Goal: Transaction & Acquisition: Purchase product/service

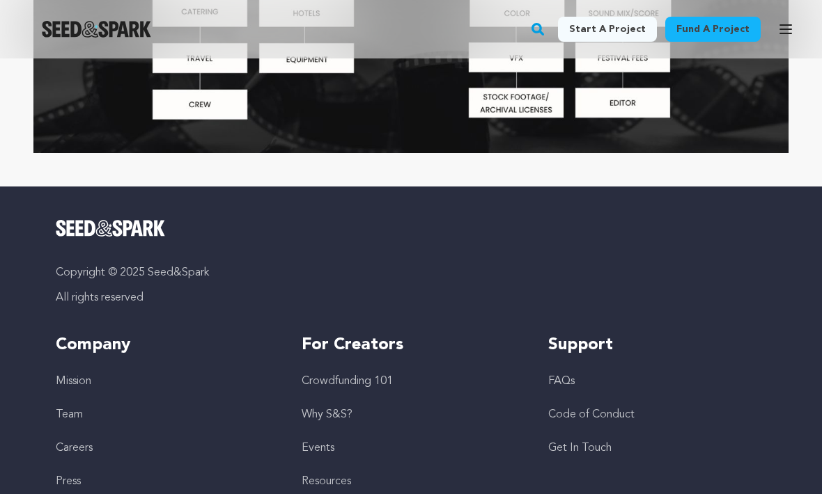
scroll to position [4383, 0]
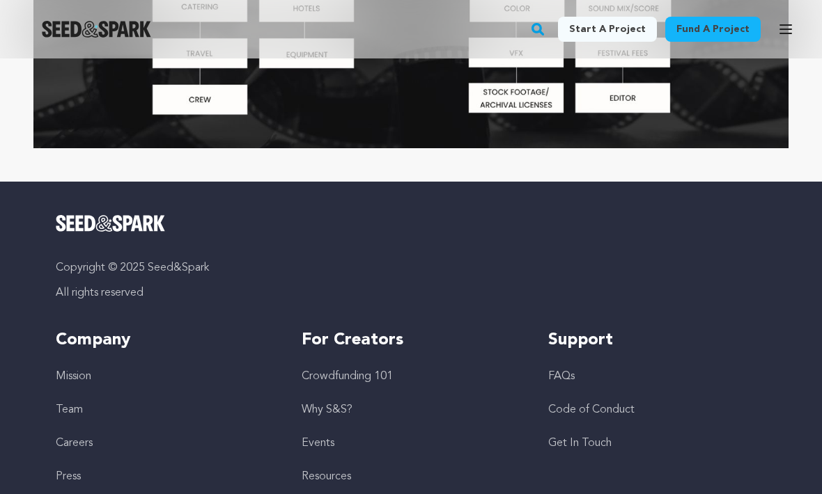
click at [91, 438] on link "Careers" at bounding box center [74, 443] width 37 height 11
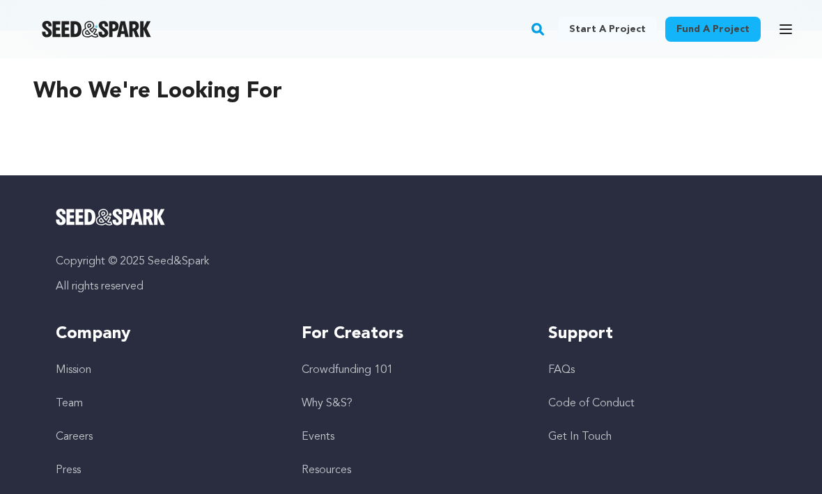
scroll to position [850, 0]
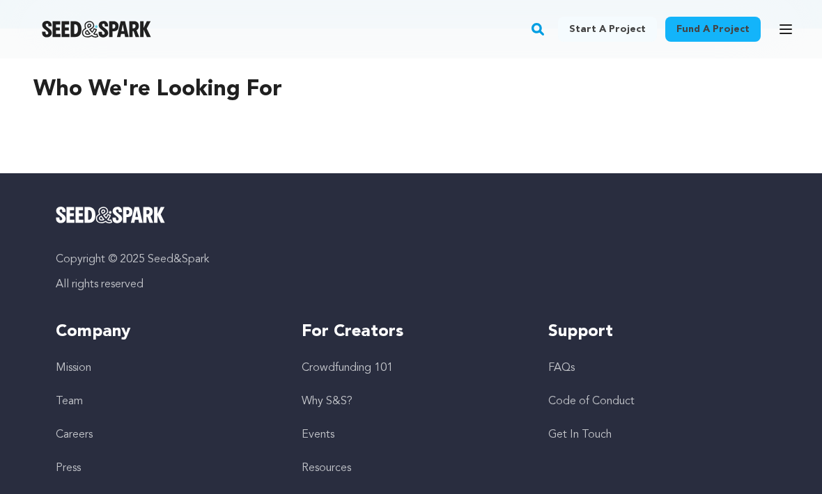
click at [85, 363] on link "Mission" at bounding box center [74, 368] width 36 height 11
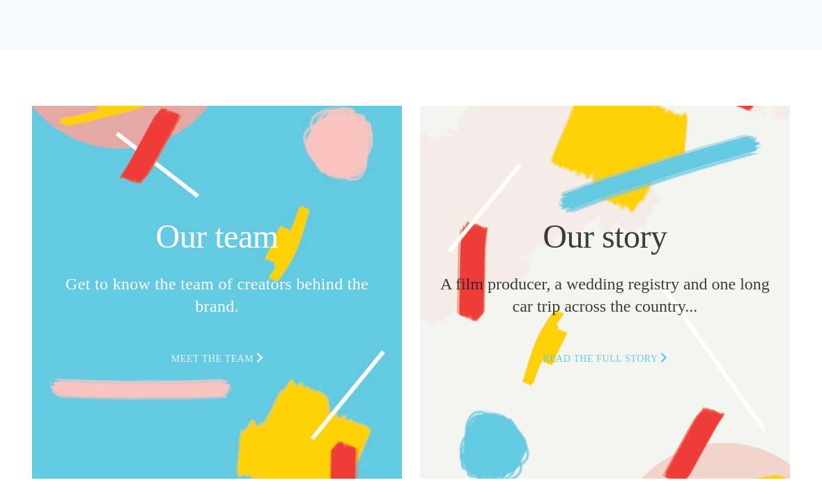
scroll to position [3284, 0]
click at [235, 361] on p "Meet the team" at bounding box center [217, 359] width 336 height 17
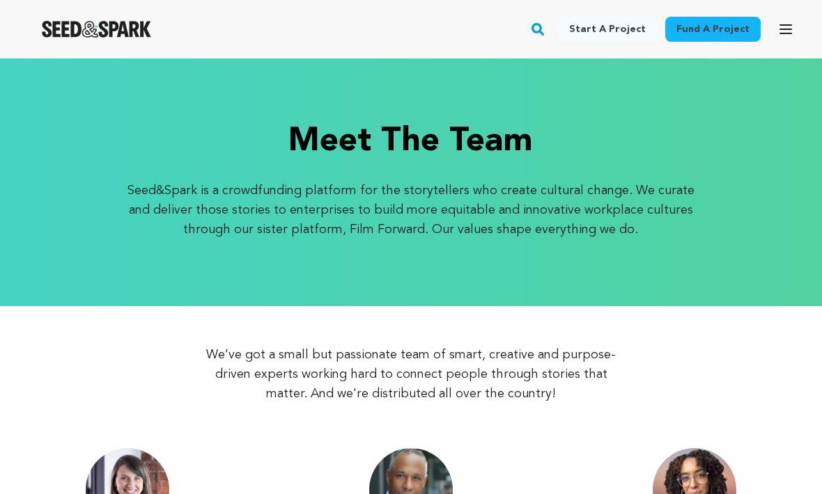
click at [726, 29] on link "Fund a project" at bounding box center [712, 29] width 95 height 25
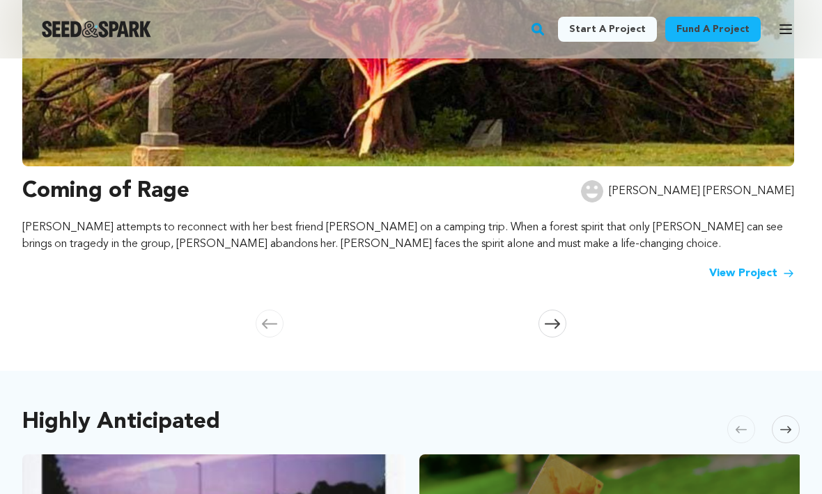
scroll to position [424, 0]
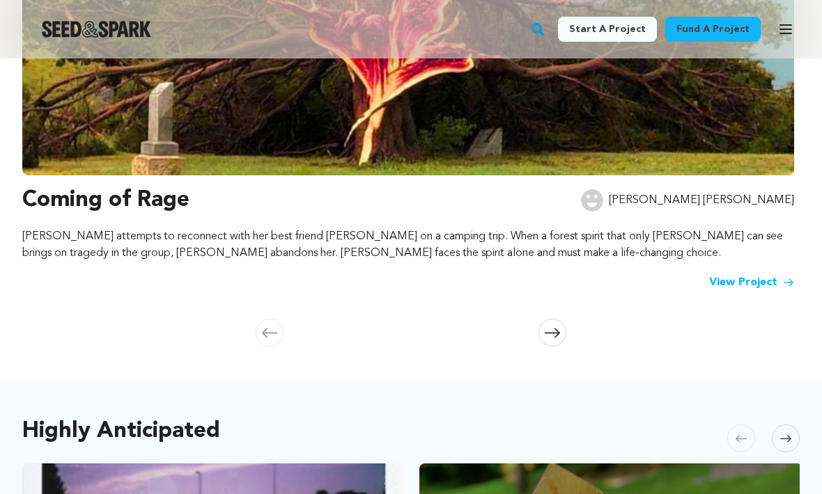
click at [553, 336] on icon at bounding box center [552, 333] width 15 height 10
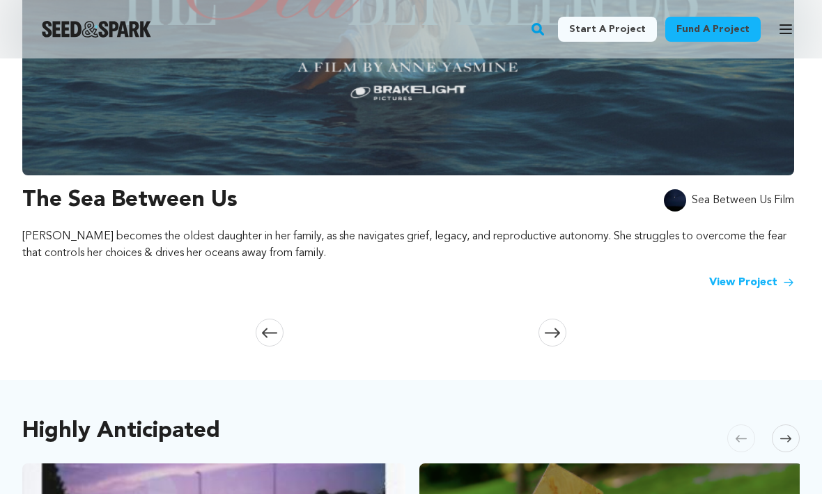
scroll to position [0, 786]
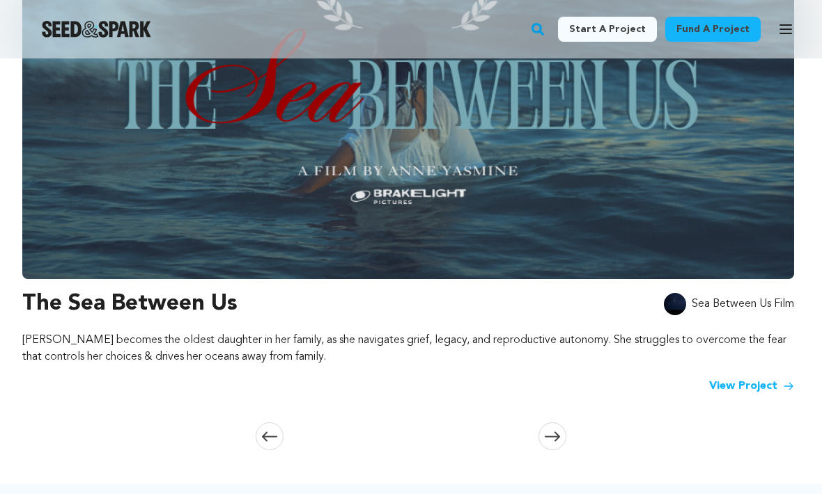
click at [552, 435] on icon at bounding box center [552, 437] width 15 height 10
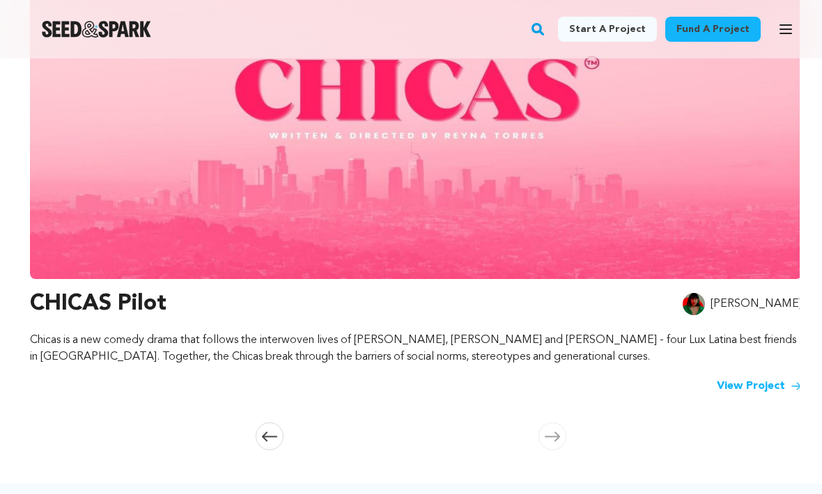
scroll to position [0, 1571]
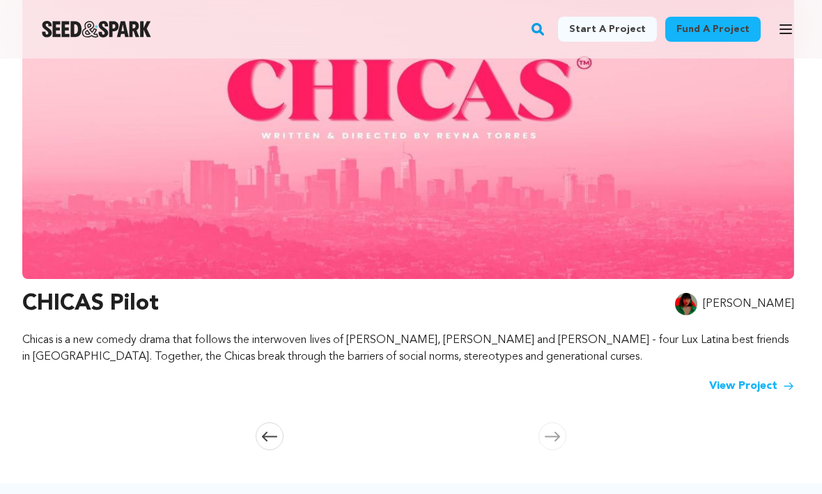
click at [555, 430] on span at bounding box center [552, 437] width 28 height 28
click at [549, 435] on icon at bounding box center [552, 437] width 15 height 10
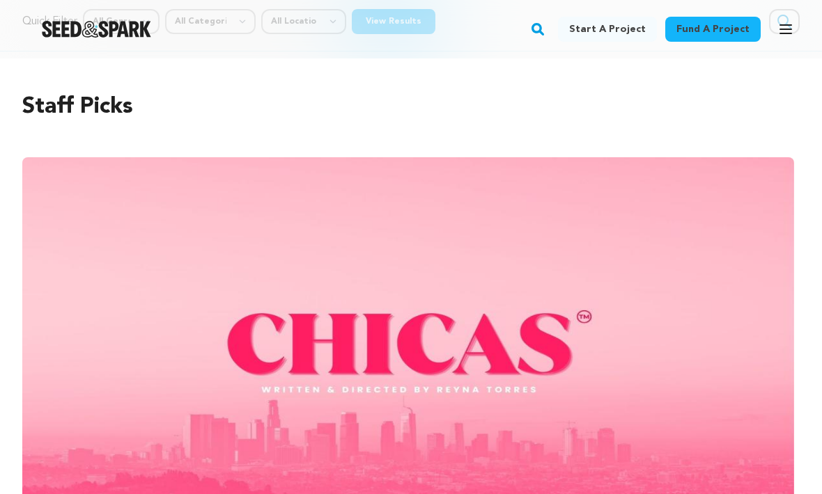
scroll to position [0, 0]
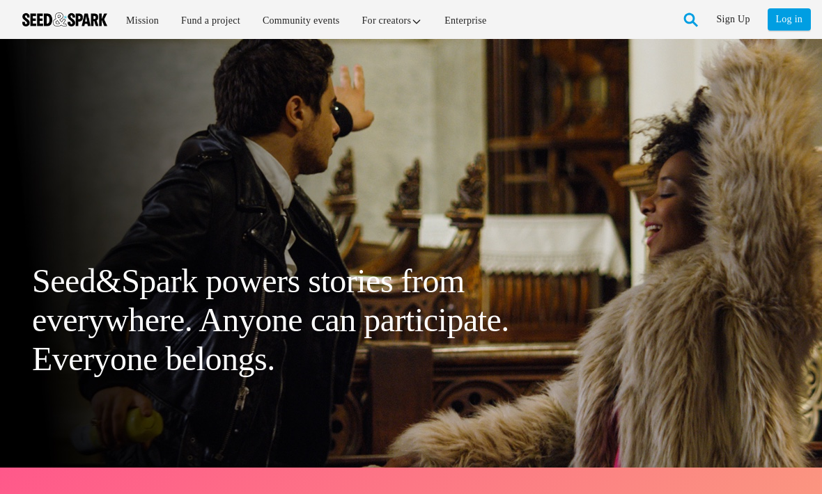
scroll to position [3330, 0]
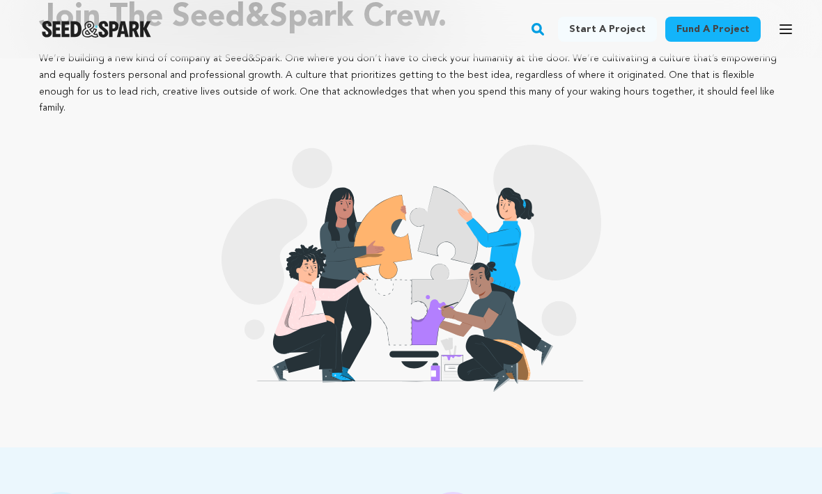
scroll to position [114, 0]
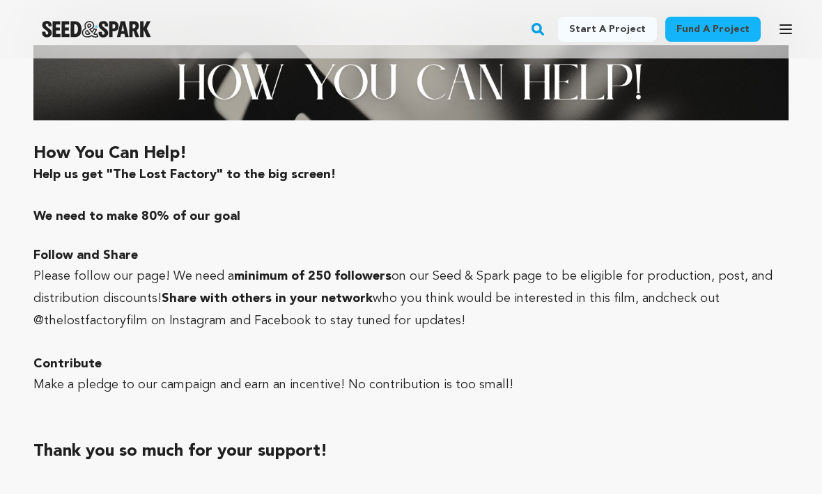
scroll to position [3720, 0]
click at [304, 271] on strong "minimum of 250 followers" at bounding box center [312, 277] width 157 height 13
click at [332, 271] on strong "minimum of 250 followers" at bounding box center [312, 277] width 157 height 13
click at [304, 293] on strong "Share with others in your network" at bounding box center [267, 299] width 211 height 13
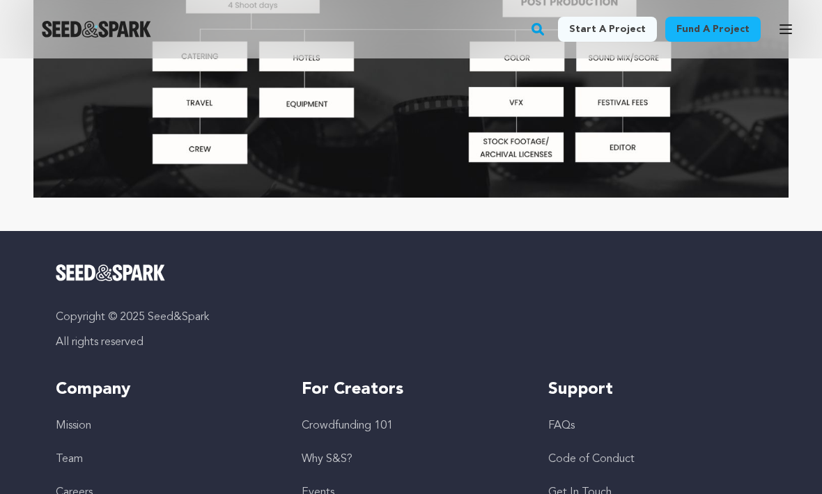
scroll to position [4333, 0]
click at [334, 487] on link "Events" at bounding box center [318, 492] width 33 height 11
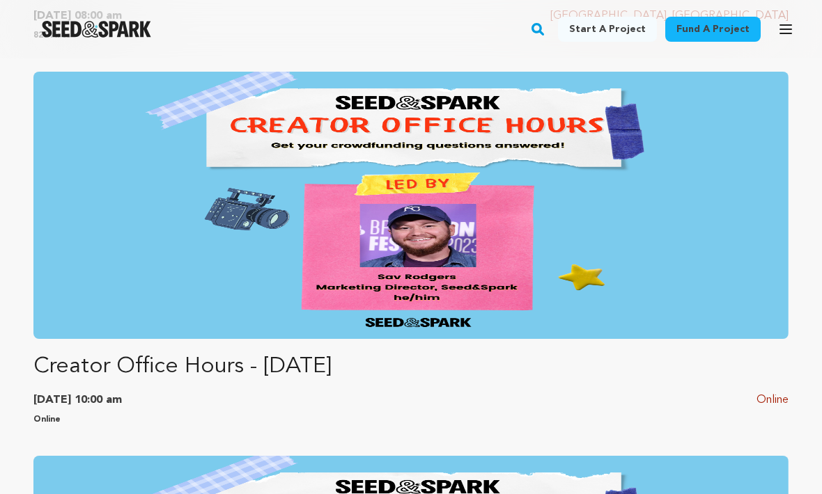
scroll to position [1849, 0]
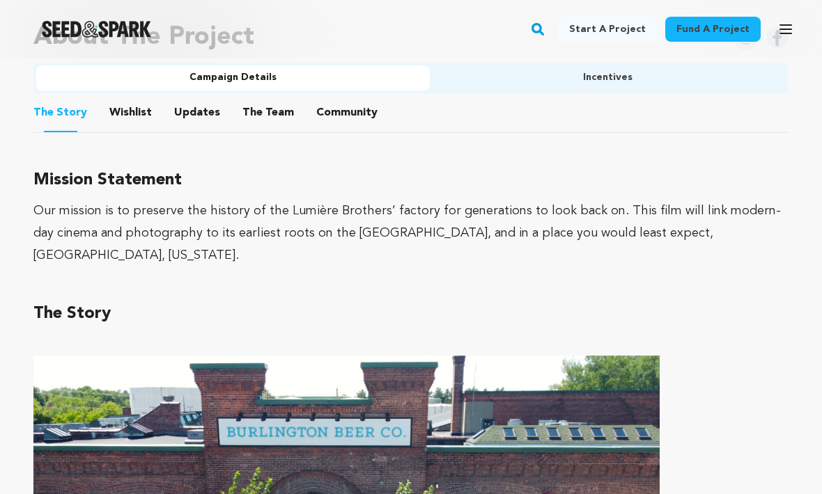
scroll to position [899, 0]
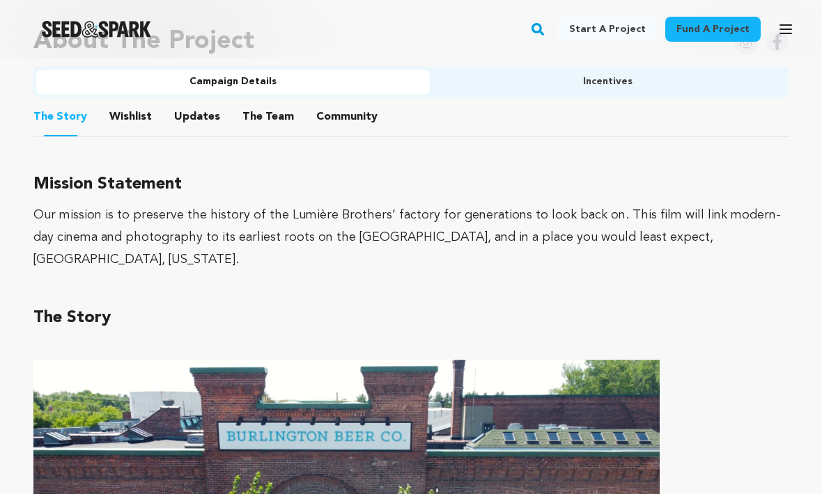
click at [192, 114] on button "Updates" at bounding box center [196, 119] width 33 height 33
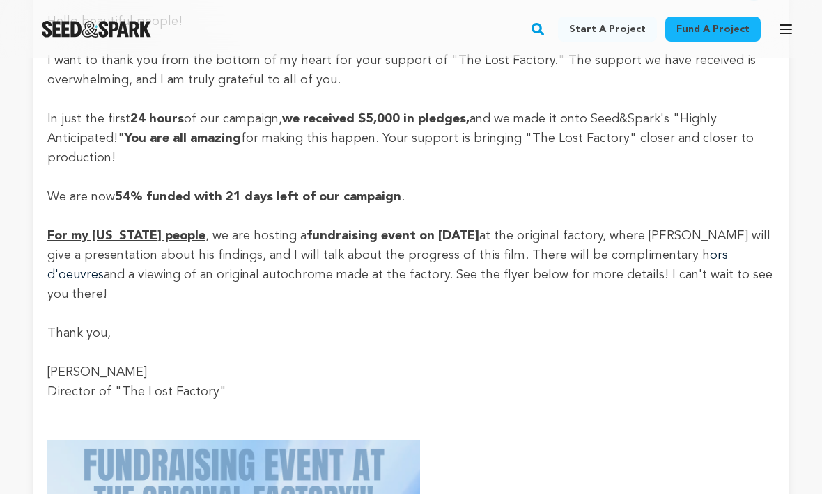
scroll to position [1119, 0]
click at [141, 231] on u "For my [US_STATE] people" at bounding box center [126, 237] width 158 height 13
click at [135, 236] on u "For my [US_STATE] people" at bounding box center [126, 237] width 158 height 13
click at [271, 325] on p "Thank you," at bounding box center [410, 334] width 727 height 19
click at [127, 232] on u "For my [US_STATE] people" at bounding box center [126, 237] width 158 height 13
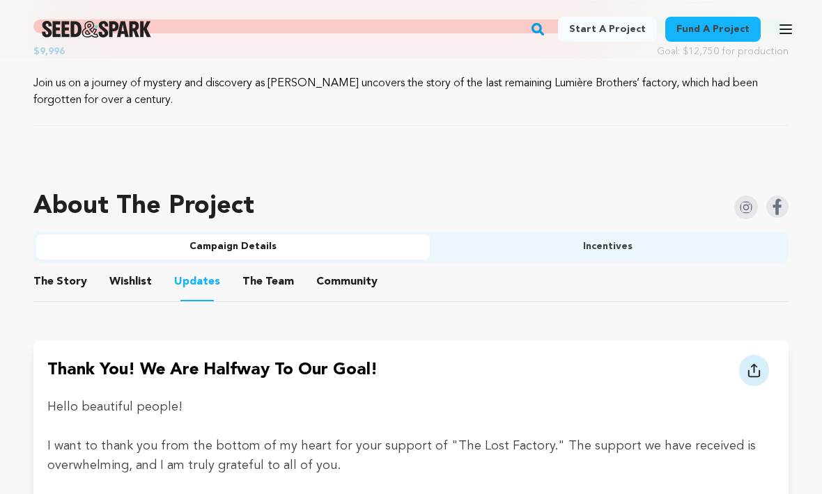
scroll to position [717, 0]
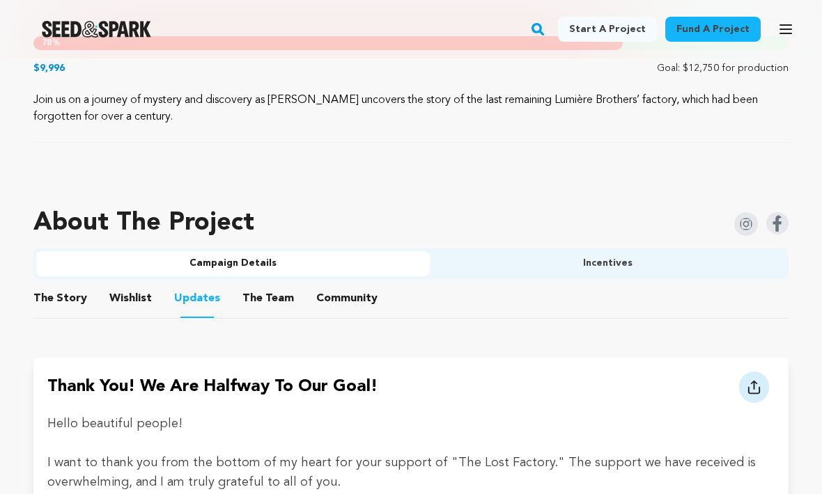
click at [259, 299] on button "The Team" at bounding box center [267, 302] width 33 height 33
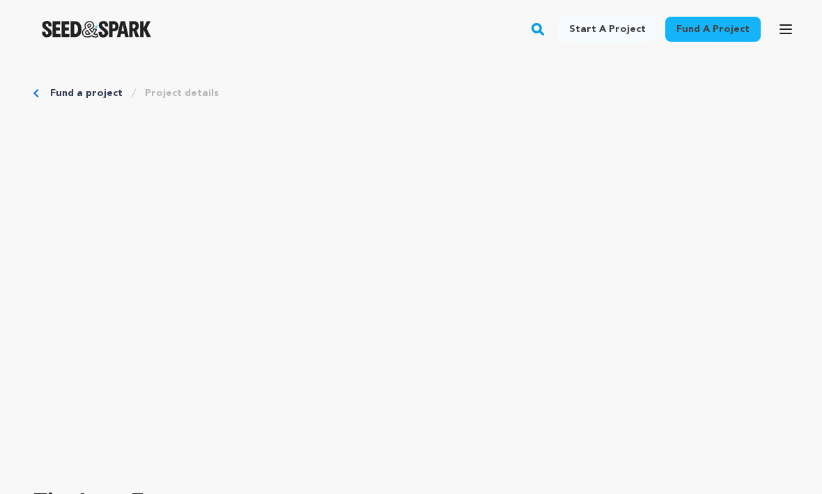
click at [77, 93] on link "Fund a project" at bounding box center [86, 93] width 72 height 14
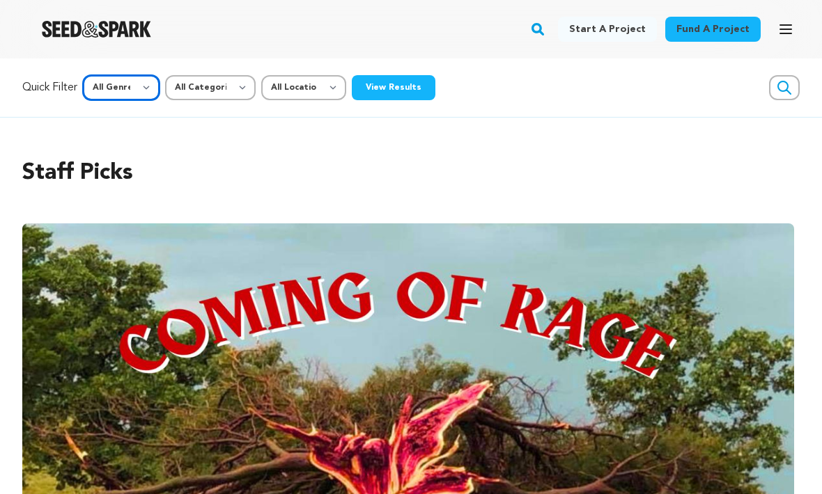
click at [148, 84] on select "All Genre Action Adventure Afrobeat Alternative Ambient Animation Bebop Big Ban…" at bounding box center [121, 87] width 77 height 25
select select "4"
click at [411, 96] on button "View Results" at bounding box center [394, 87] width 84 height 25
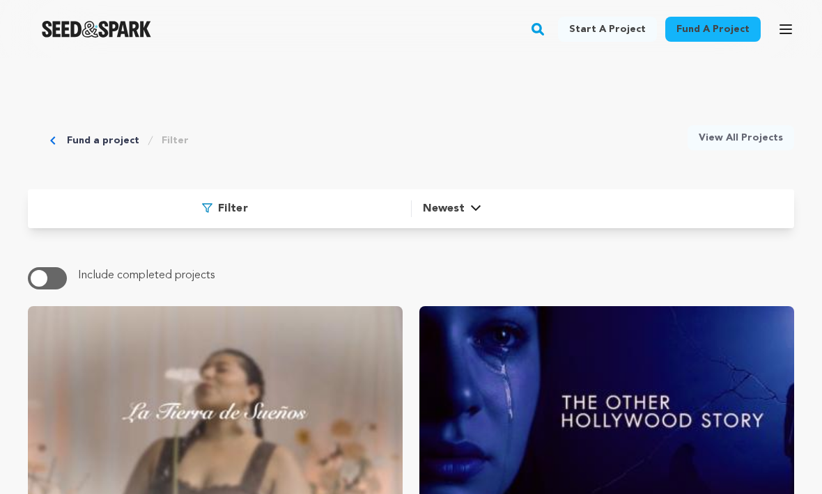
click at [237, 215] on span "Filter" at bounding box center [233, 209] width 30 height 17
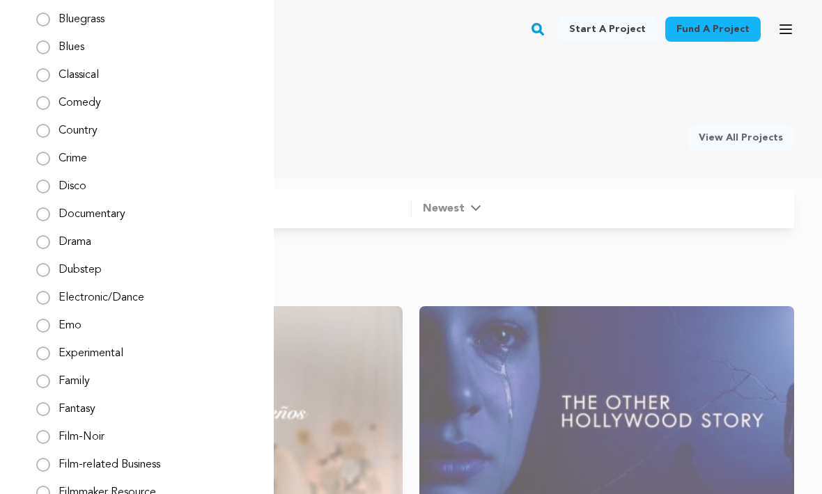
scroll to position [370, 0]
click at [48, 210] on input "Documentary" at bounding box center [43, 215] width 14 height 14
radio input "true"
click at [499, 256] on div "Filter Options Genre All genre Action" at bounding box center [439, 425] width 822 height 494
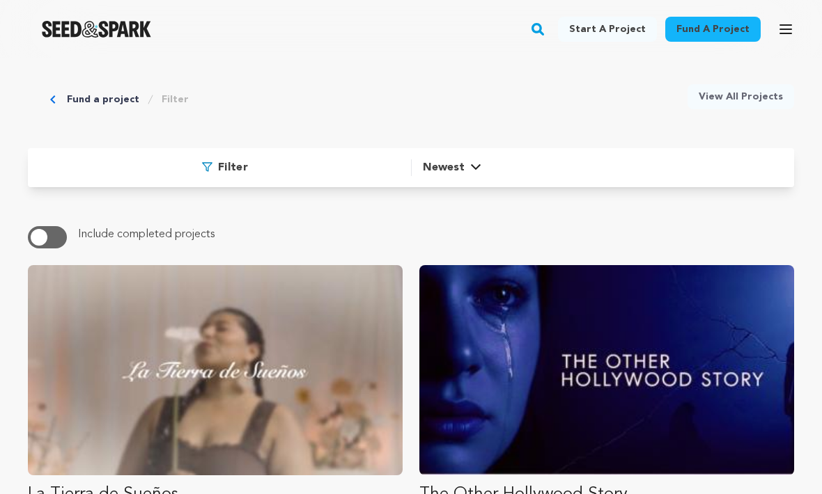
scroll to position [0, 0]
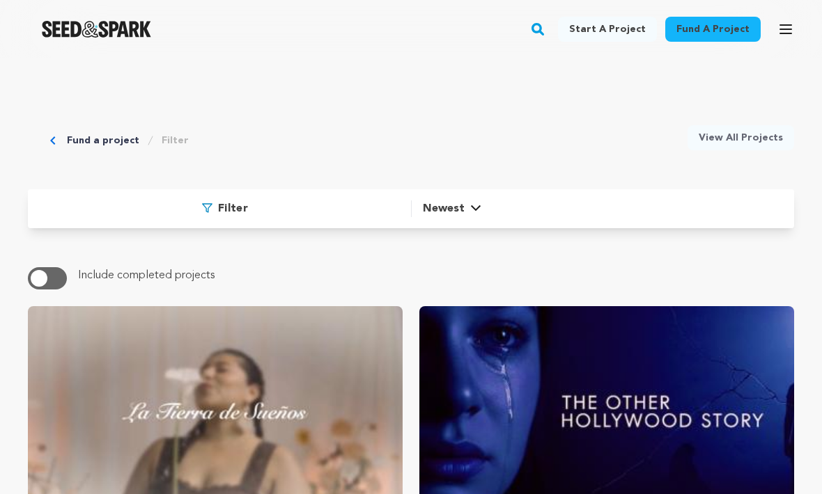
click at [719, 36] on link "Fund a project" at bounding box center [712, 29] width 95 height 25
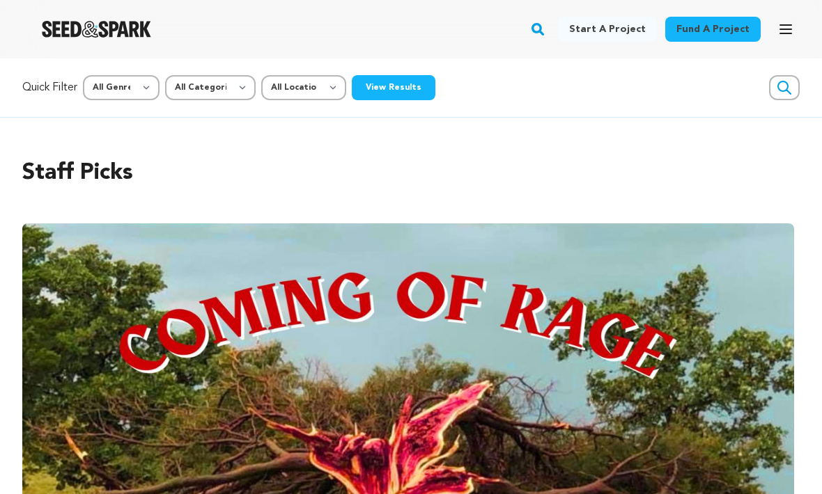
click at [787, 29] on icon "button" at bounding box center [785, 29] width 11 height 8
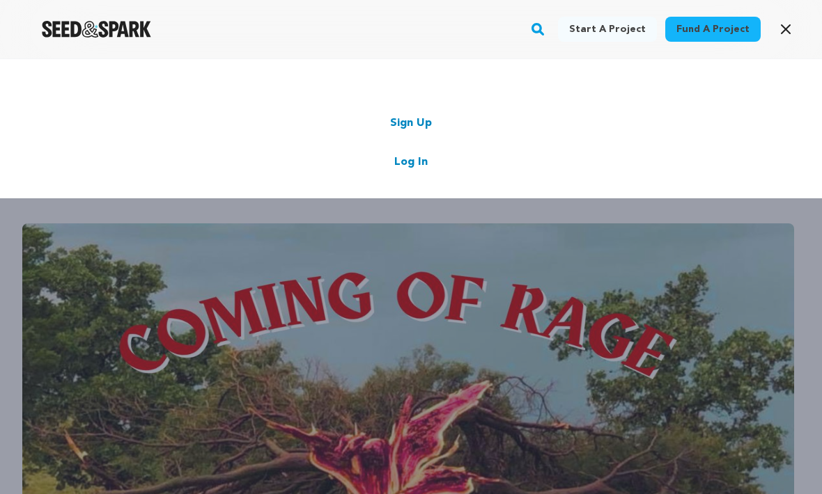
click at [794, 31] on button "Open main menu" at bounding box center [786, 29] width 28 height 28
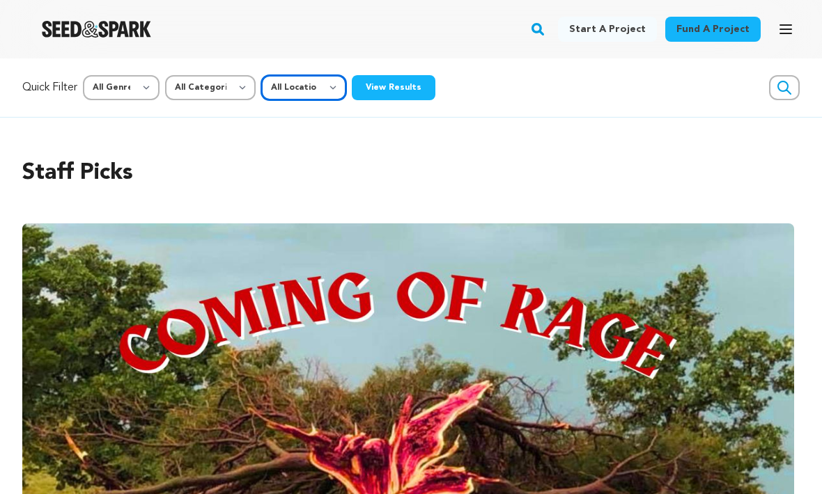
click at [310, 86] on select "All Location Everywhere United States Canada" at bounding box center [303, 87] width 85 height 25
select select "1671"
click at [405, 92] on button "View Results" at bounding box center [394, 87] width 84 height 25
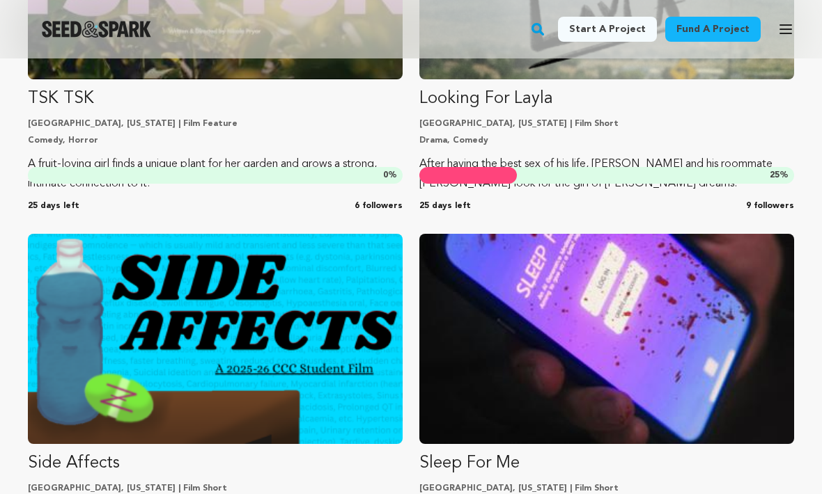
scroll to position [3370, 0]
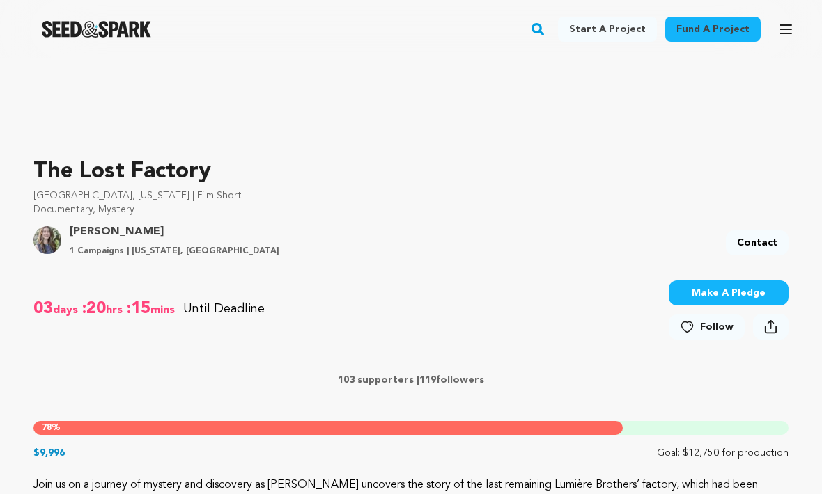
scroll to position [334, 0]
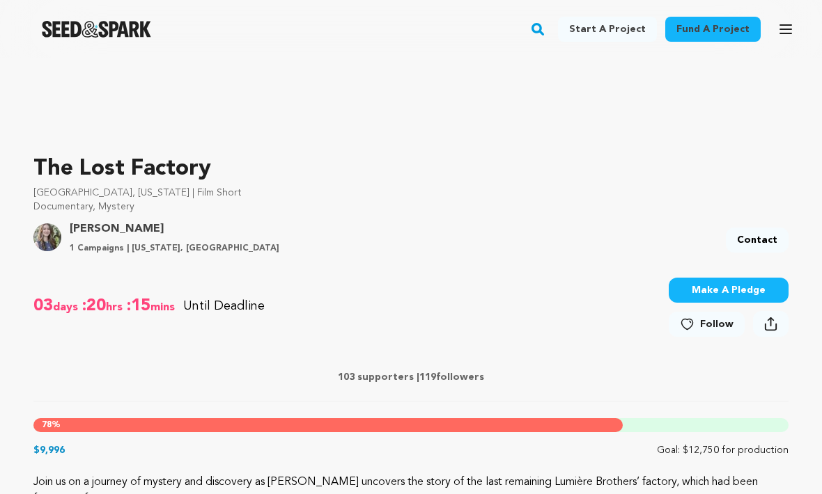
click at [724, 302] on button "Make A Pledge" at bounding box center [729, 291] width 120 height 25
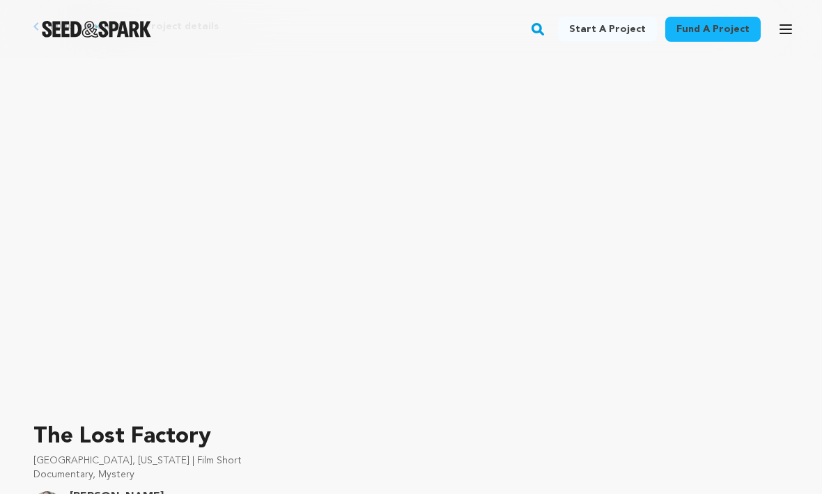
scroll to position [0, 0]
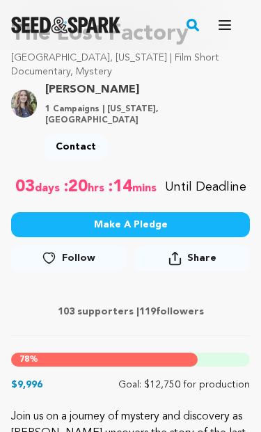
scroll to position [253, 0]
click at [163, 221] on button "Make A Pledge" at bounding box center [130, 224] width 239 height 25
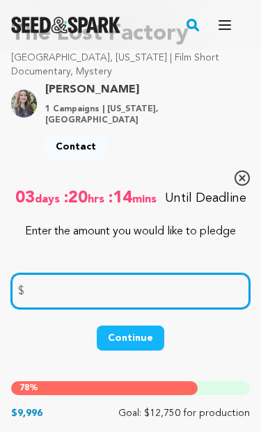
click at [106, 283] on input "number" at bounding box center [130, 292] width 239 height 36
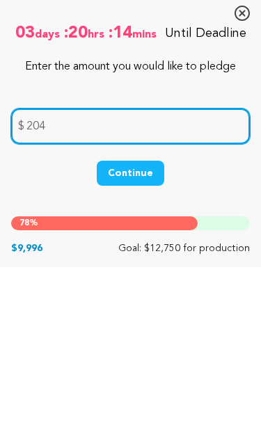
type input "204"
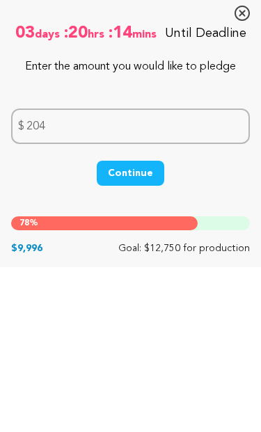
click at [136, 327] on button "Continue" at bounding box center [131, 339] width 68 height 25
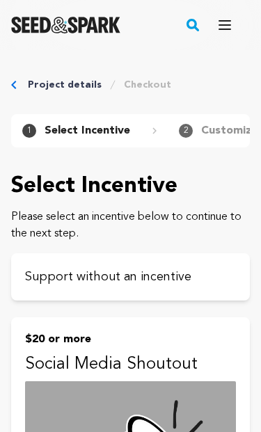
click at [33, 87] on link "Project details" at bounding box center [65, 85] width 74 height 14
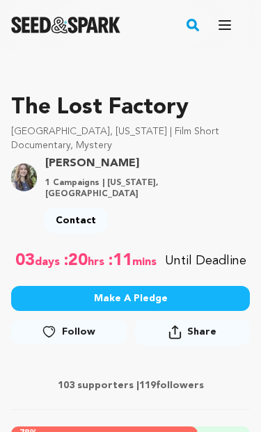
scroll to position [187, 0]
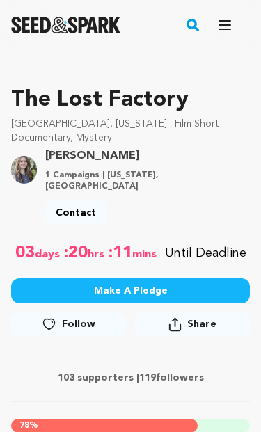
click at [129, 372] on p "103 supporters | 119 followers" at bounding box center [130, 379] width 239 height 14
click at [161, 372] on p "103 supporters | 119 followers" at bounding box center [130, 379] width 239 height 14
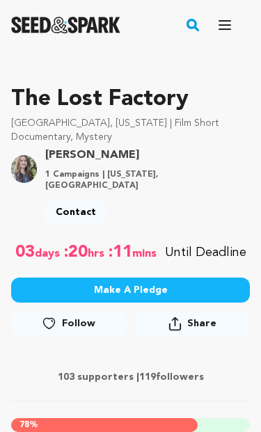
click at [173, 370] on p "103 supporters | 119 followers" at bounding box center [130, 377] width 239 height 14
click at [99, 372] on p "103 supporters | 119 followers" at bounding box center [130, 377] width 239 height 14
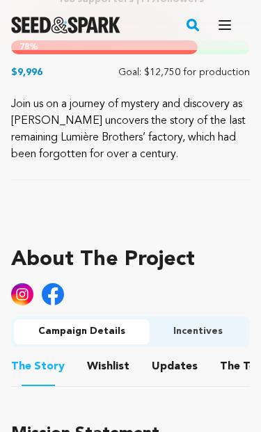
scroll to position [566, 0]
click at [118, 357] on button "Wishlist" at bounding box center [108, 369] width 33 height 33
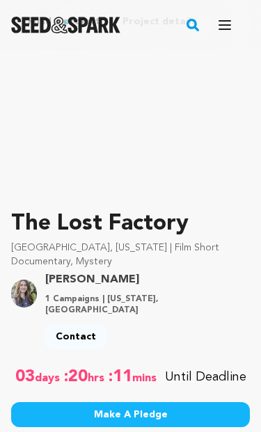
scroll to position [68, 0]
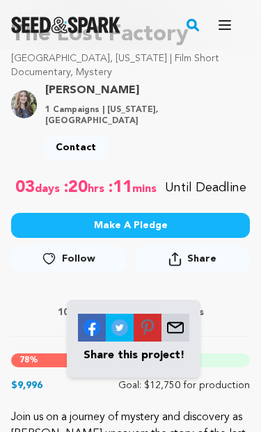
scroll to position [253, 0]
click at [234, 312] on div "103 supporters | 119 followers" at bounding box center [130, 314] width 239 height 45
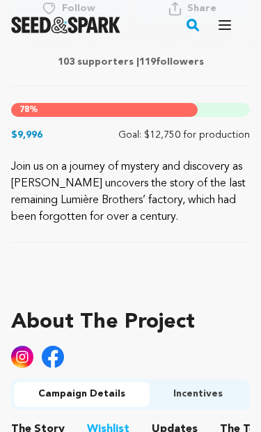
scroll to position [520, 0]
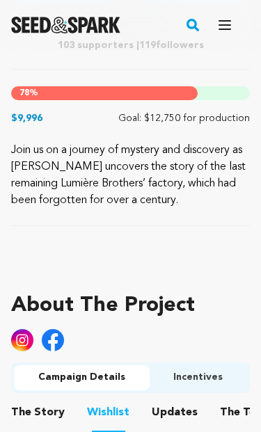
click at [93, 366] on button "Campaign Details" at bounding box center [82, 378] width 136 height 25
click at [99, 366] on button "Campaign Details" at bounding box center [82, 378] width 136 height 25
click at [89, 370] on button "Campaign Details" at bounding box center [82, 378] width 136 height 25
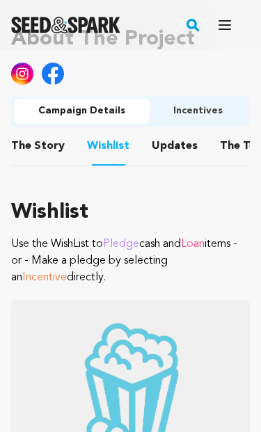
scroll to position [787, 0]
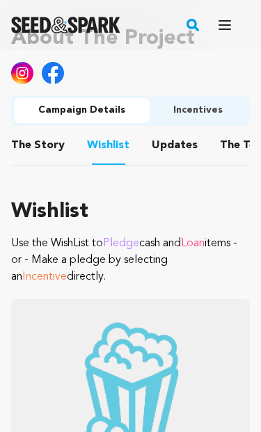
click at [132, 239] on span "Pledge" at bounding box center [121, 244] width 36 height 11
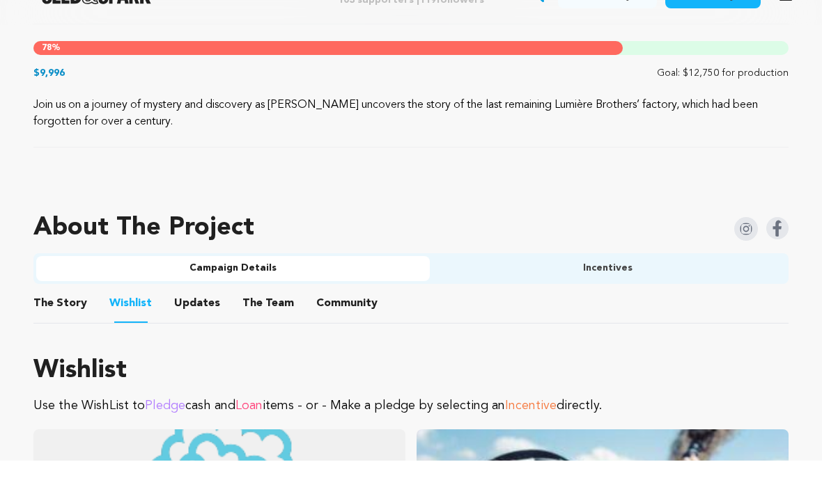
scroll to position [682, 0]
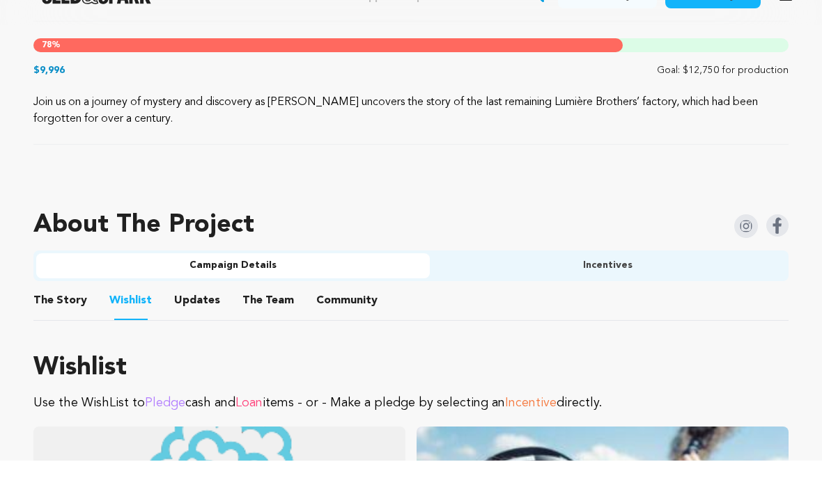
click at [198, 320] on button "Updates" at bounding box center [196, 336] width 33 height 33
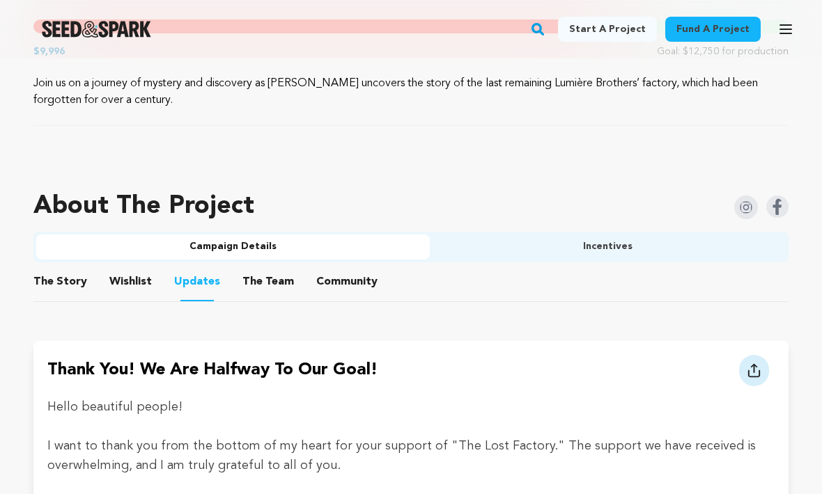
scroll to position [729, 0]
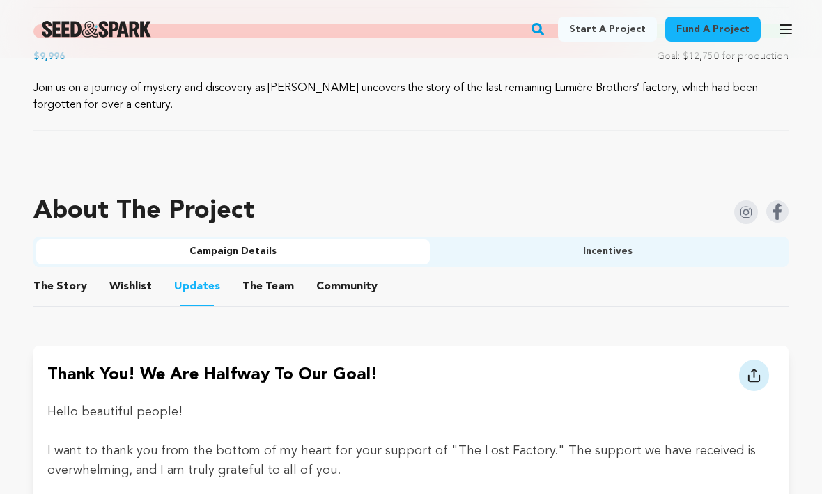
click at [260, 291] on button "The Team" at bounding box center [267, 289] width 33 height 33
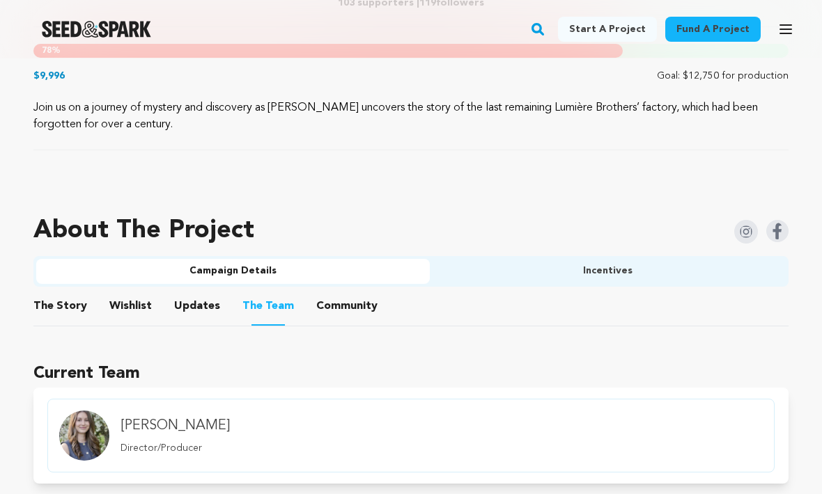
scroll to position [707, 0]
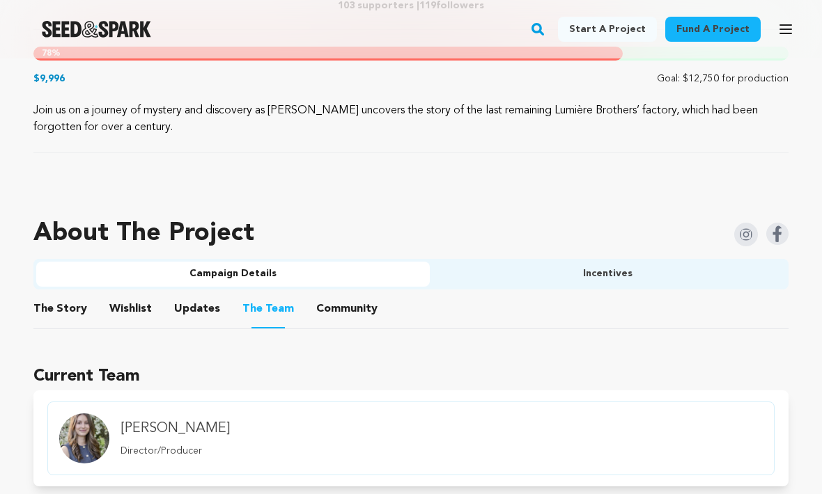
click at [260, 310] on button "Community" at bounding box center [346, 311] width 33 height 33
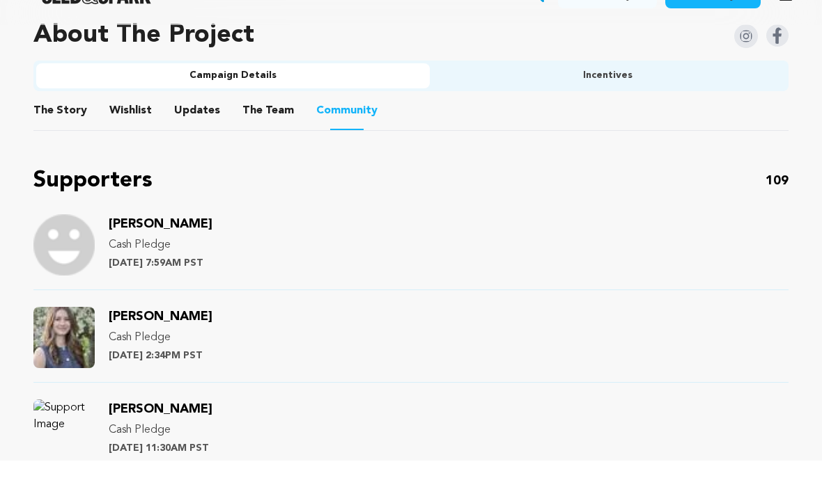
scroll to position [877, 0]
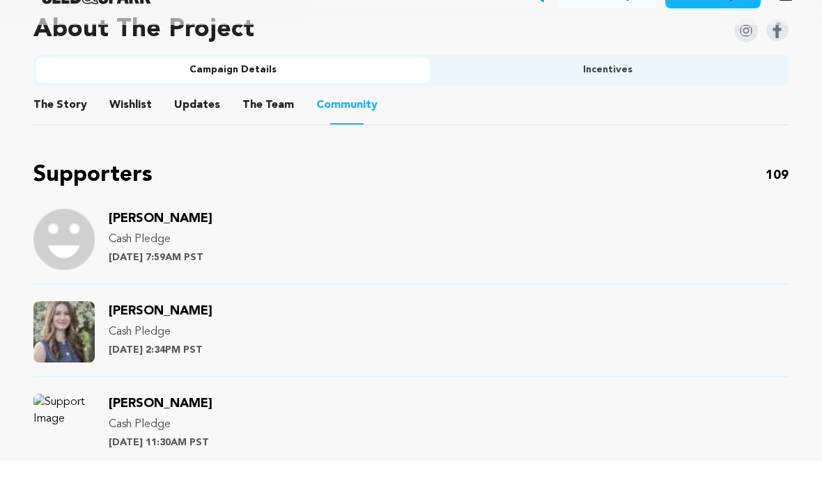
click at [148, 265] on p "Cash Pledge" at bounding box center [161, 273] width 104 height 17
click at [155, 284] on p "[DATE] 7:59AM PST" at bounding box center [161, 291] width 104 height 14
click at [161, 246] on span "[PERSON_NAME]" at bounding box center [161, 252] width 104 height 13
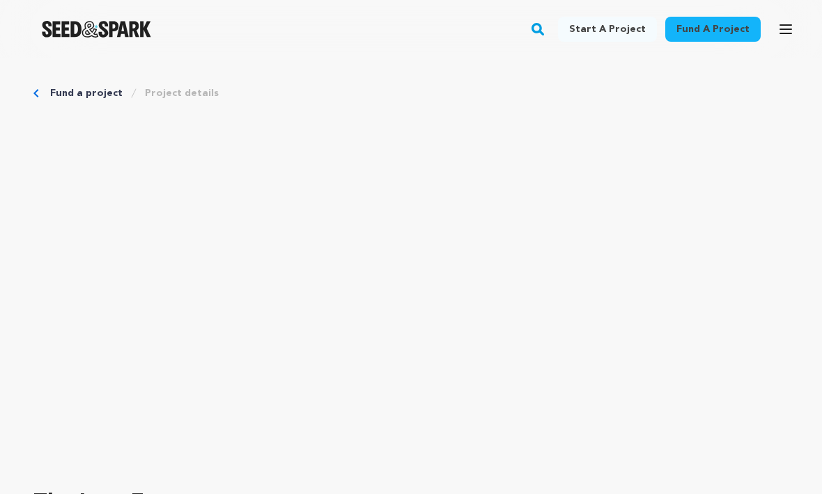
click at [52, 92] on link "Fund a project" at bounding box center [86, 93] width 72 height 14
click at [36, 93] on icon "Breadcrumb" at bounding box center [35, 93] width 5 height 8
click at [782, 32] on icon "button" at bounding box center [785, 29] width 17 height 17
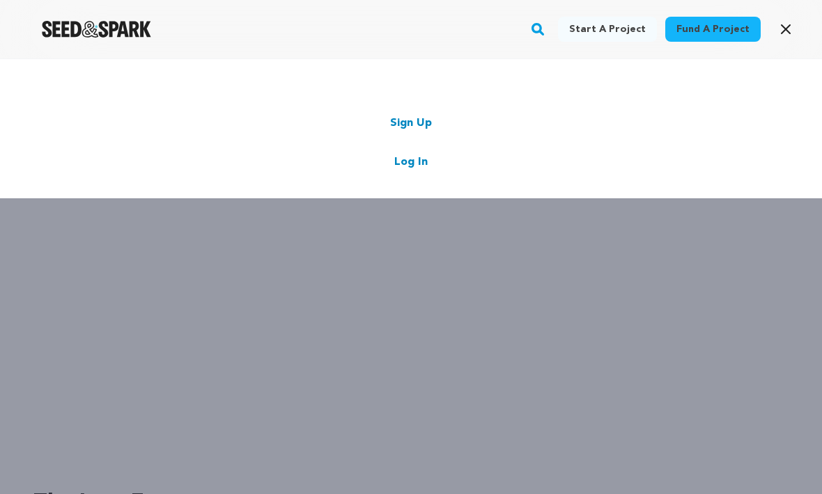
click at [731, 114] on div "Start a project Fund a project Sign Up Log In" at bounding box center [411, 128] width 822 height 139
click at [777, 263] on div "Start a project Fund a project Sign Up Log In" at bounding box center [411, 305] width 822 height 494
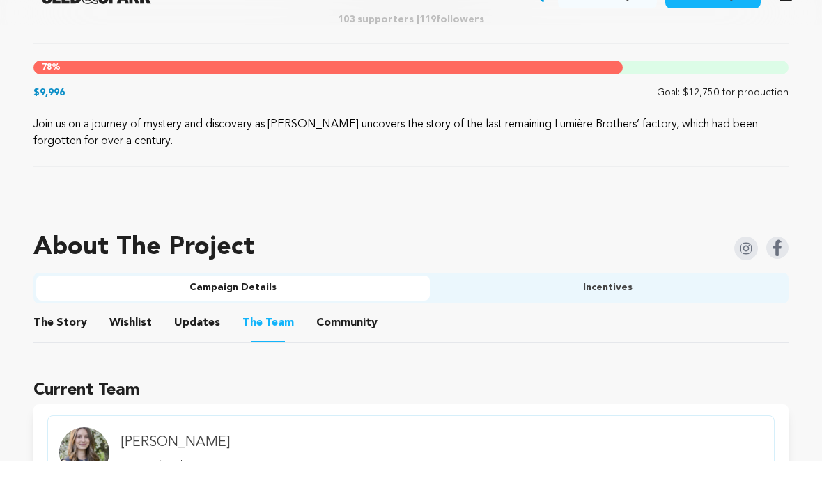
scroll to position [669, 0]
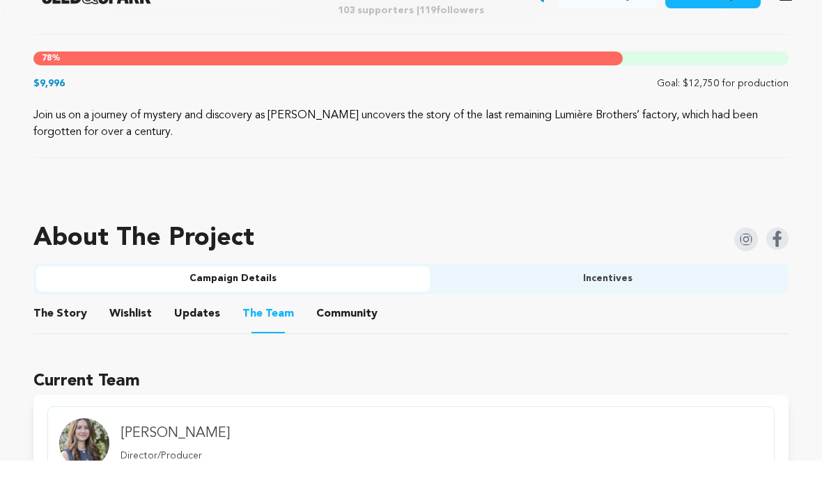
click at [340, 334] on button "Community" at bounding box center [346, 350] width 33 height 33
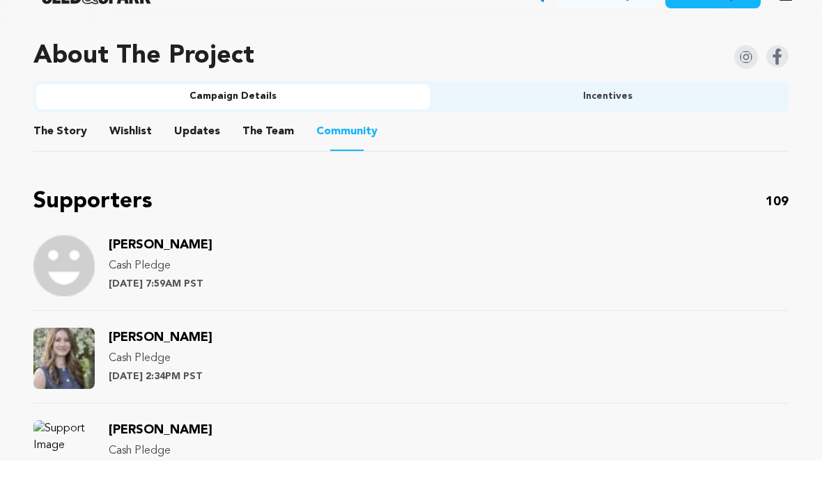
scroll to position [852, 0]
click at [164, 272] on span "[PERSON_NAME]" at bounding box center [161, 278] width 104 height 13
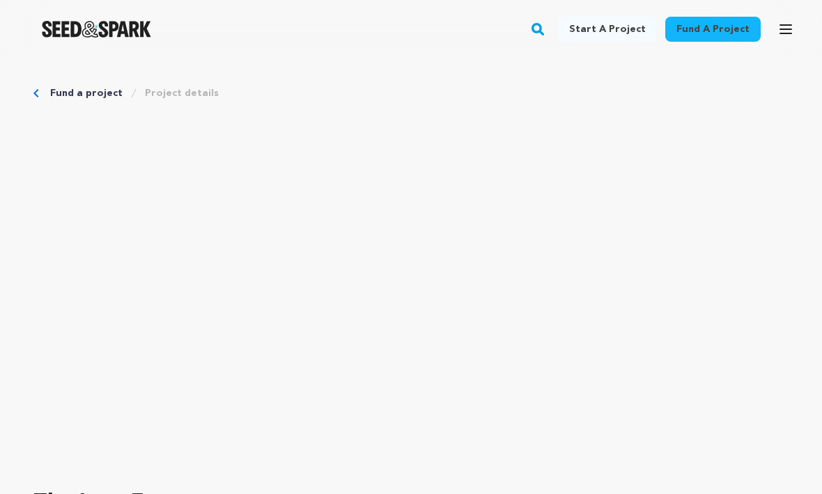
click at [38, 91] on icon "Breadcrumb" at bounding box center [35, 93] width 5 height 8
click at [54, 91] on link "Fund a project" at bounding box center [86, 93] width 72 height 14
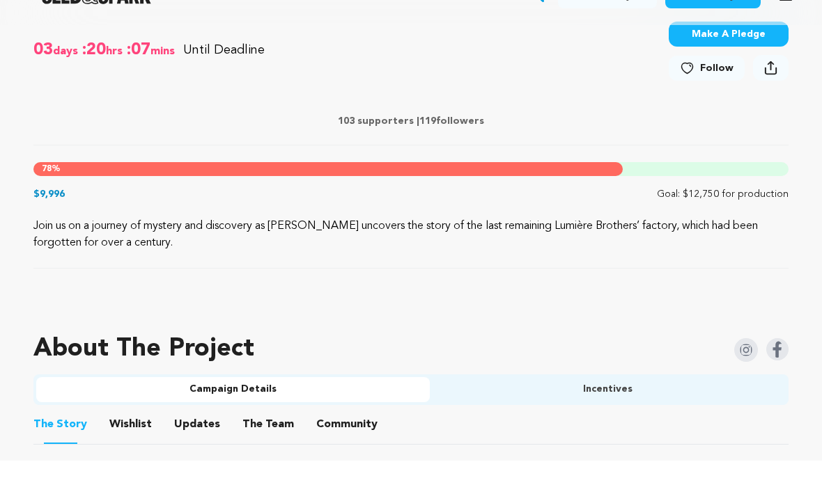
scroll to position [562, 0]
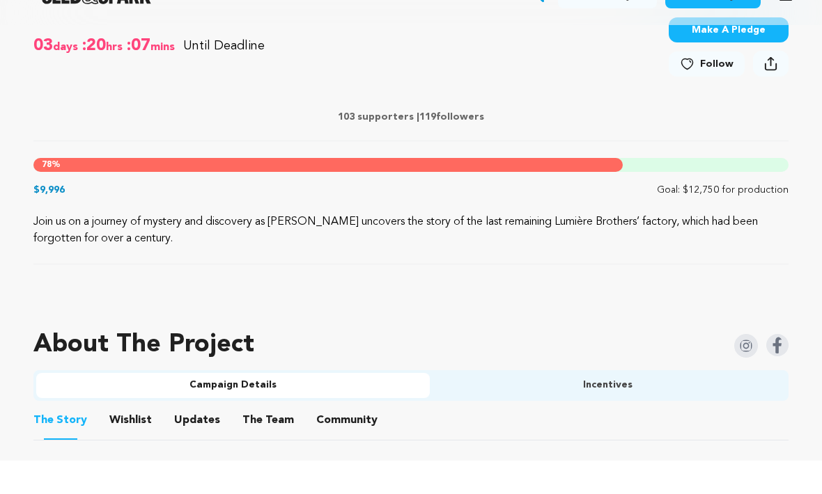
click at [339, 440] on button "Community" at bounding box center [346, 456] width 33 height 33
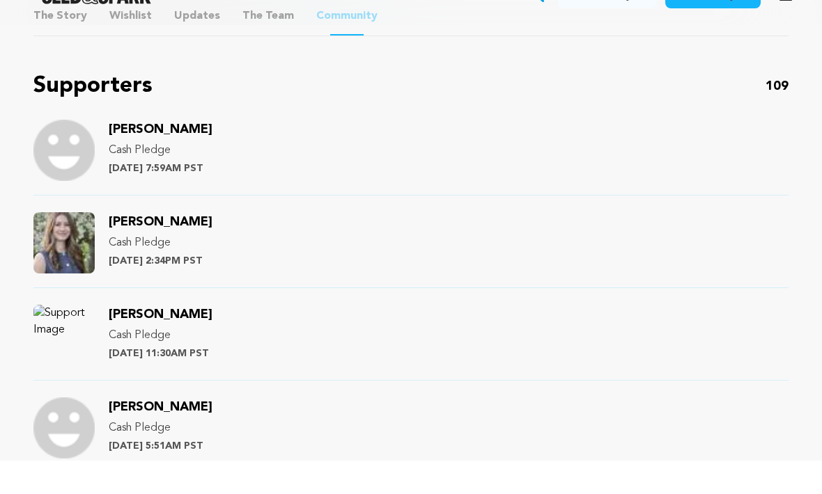
scroll to position [967, 0]
click at [155, 249] on span "[PERSON_NAME]" at bounding box center [161, 255] width 104 height 13
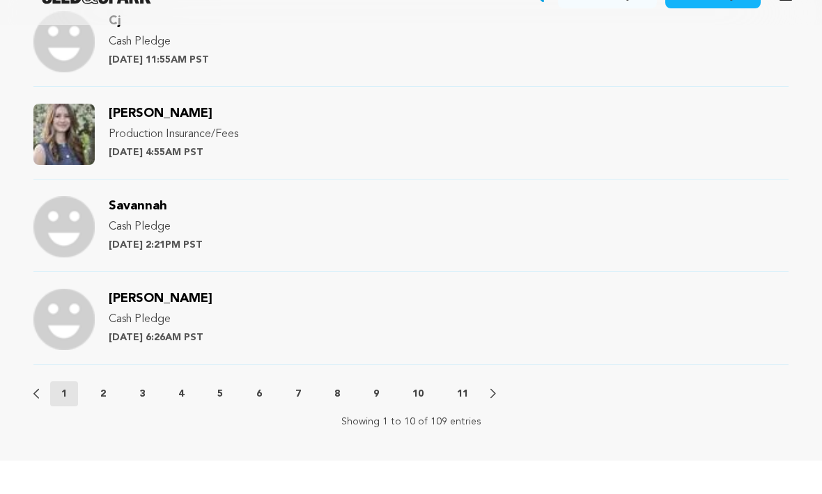
scroll to position [1635, 0]
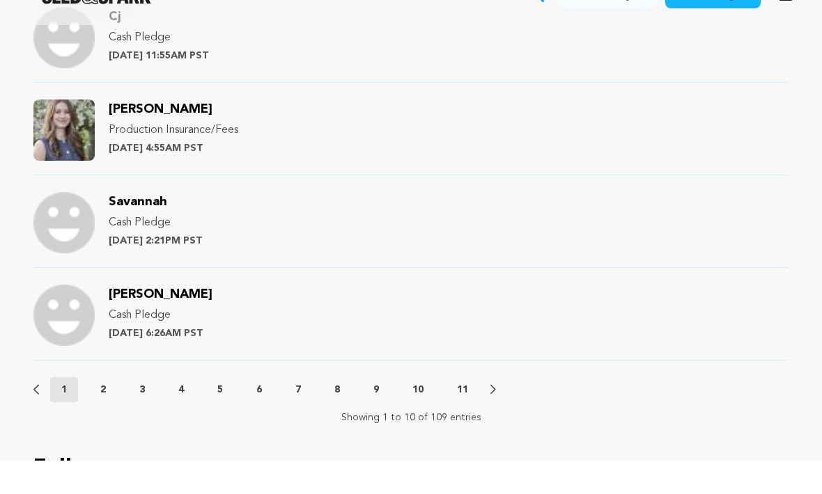
click at [107, 416] on button "2" at bounding box center [103, 423] width 28 height 14
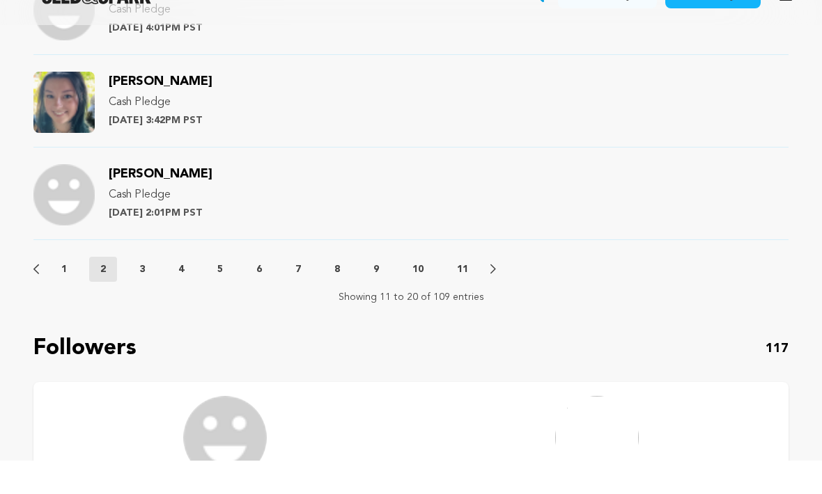
scroll to position [1757, 0]
click at [141, 295] on p "3" at bounding box center [142, 302] width 6 height 14
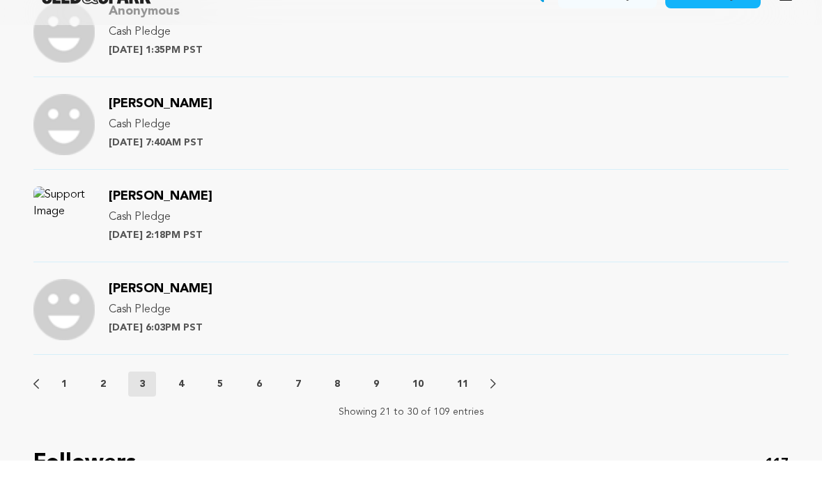
scroll to position [1651, 0]
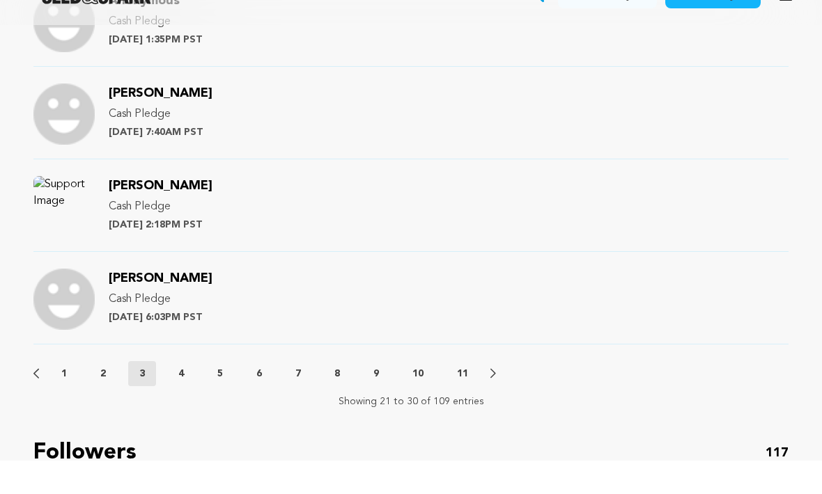
click at [190, 400] on button "4" at bounding box center [181, 407] width 28 height 14
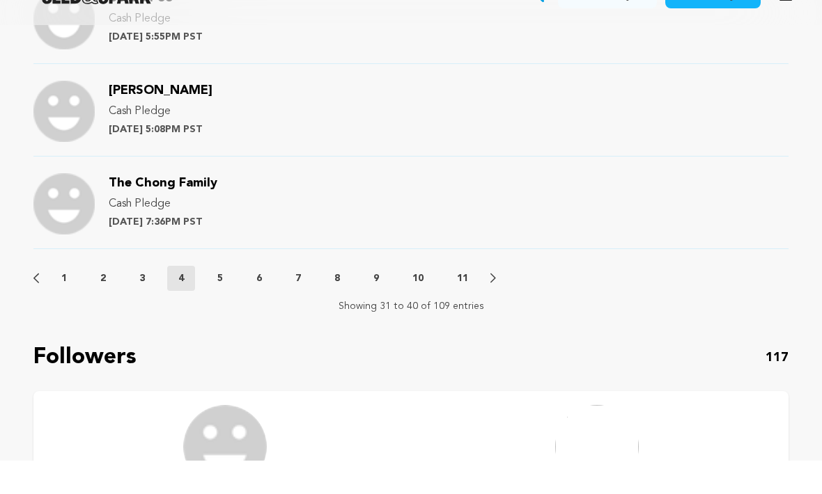
scroll to position [1760, 0]
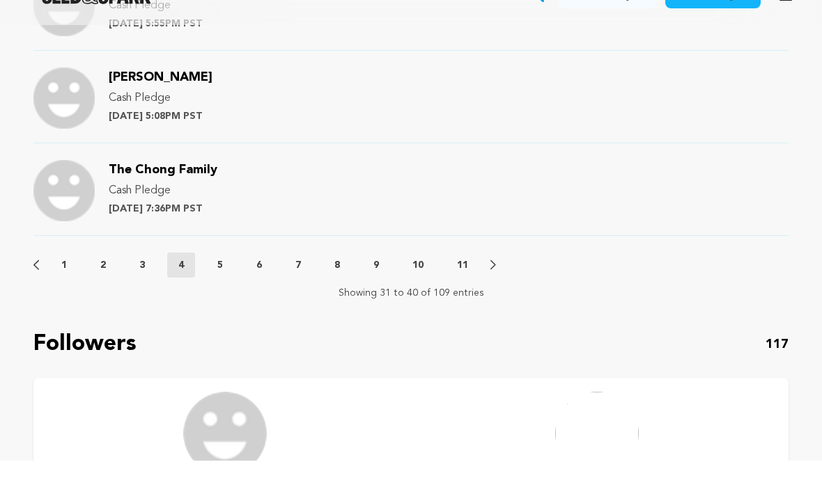
click at [226, 292] on button "5" at bounding box center [220, 299] width 28 height 14
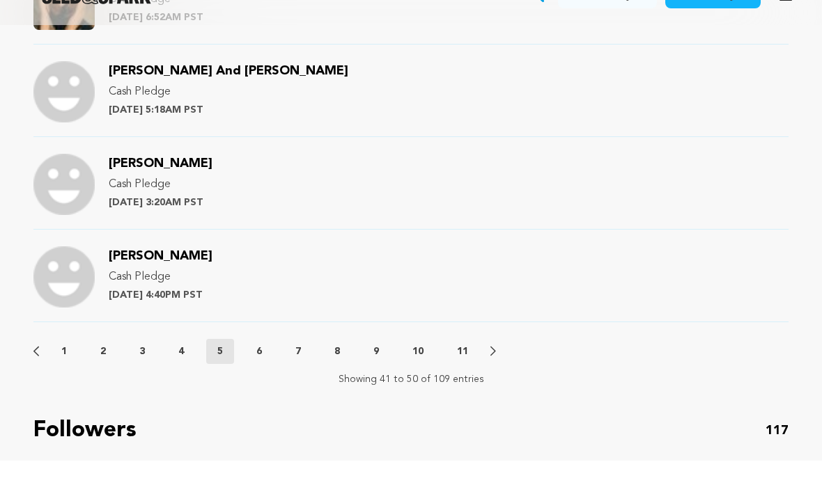
scroll to position [1679, 0]
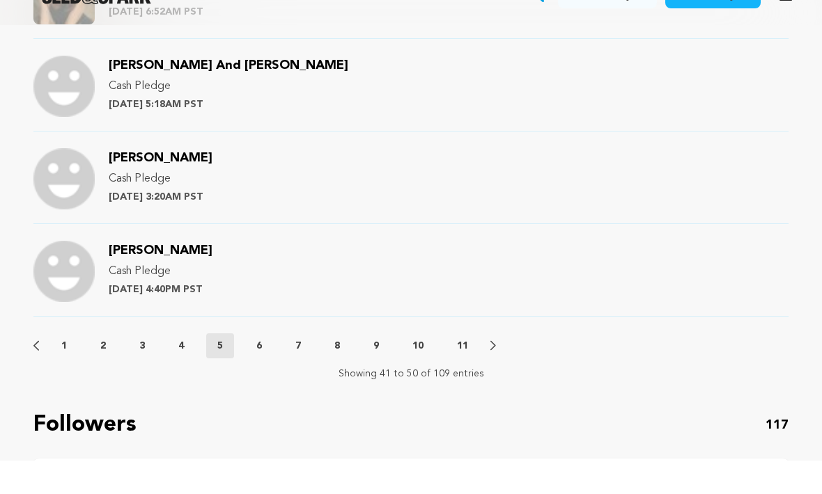
click at [262, 373] on p "6" at bounding box center [259, 380] width 6 height 14
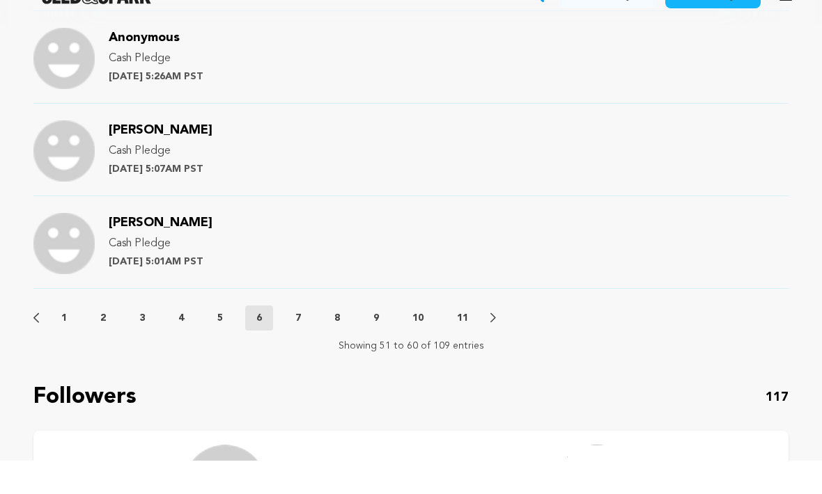
scroll to position [1719, 0]
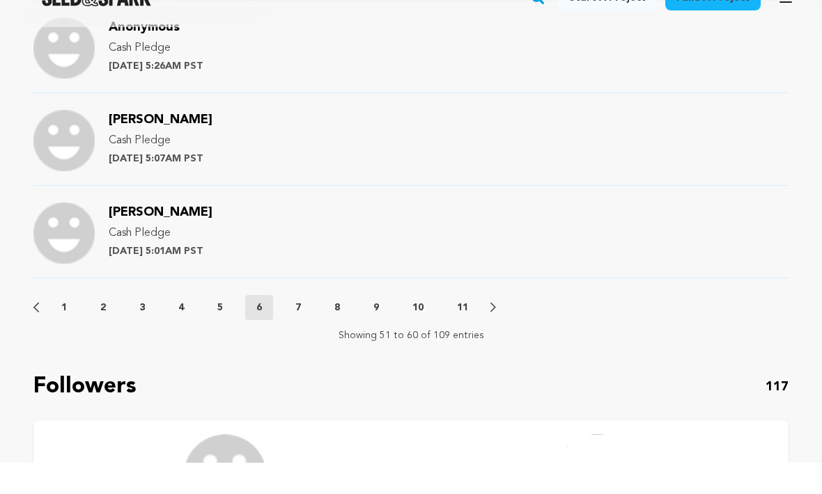
click at [301, 333] on p "7" at bounding box center [298, 340] width 6 height 14
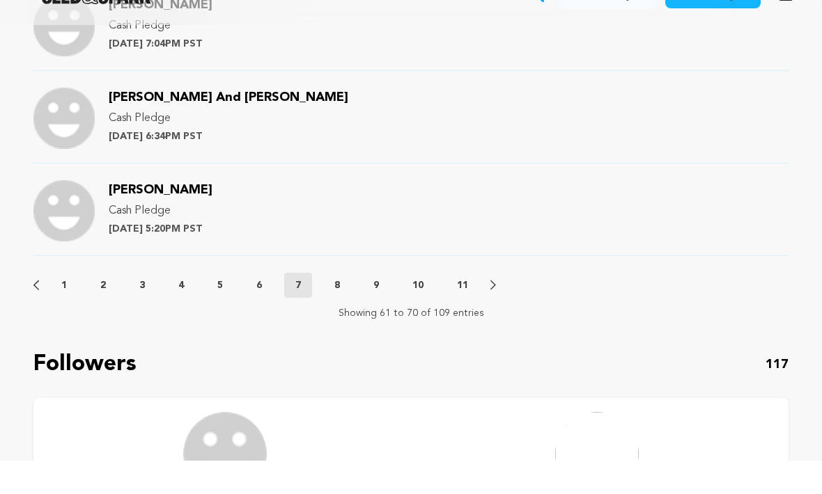
scroll to position [1740, 0]
click at [340, 311] on p "8" at bounding box center [337, 318] width 6 height 14
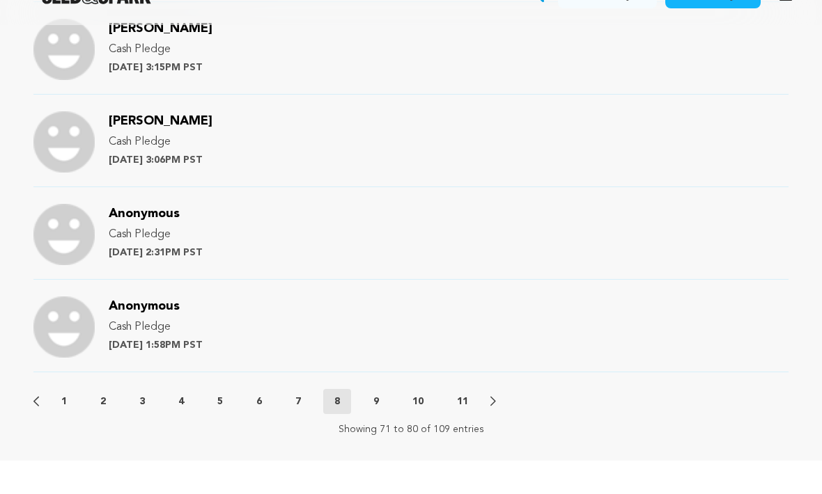
scroll to position [1628, 0]
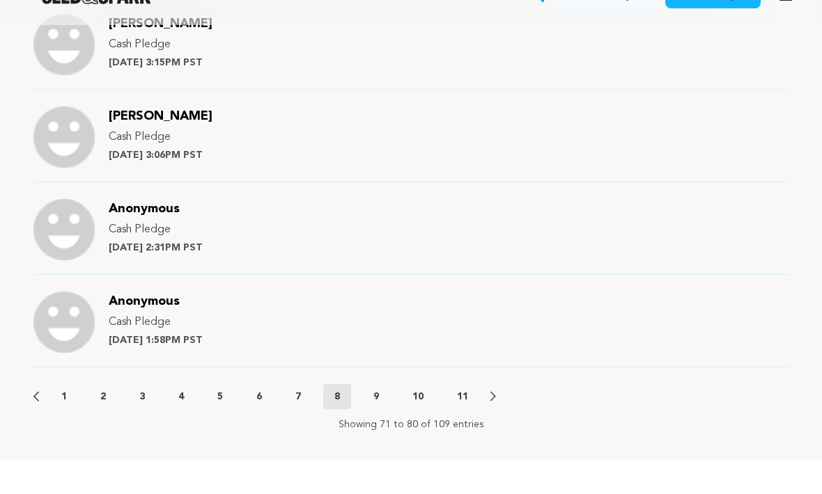
click at [379, 423] on p "9" at bounding box center [376, 430] width 6 height 14
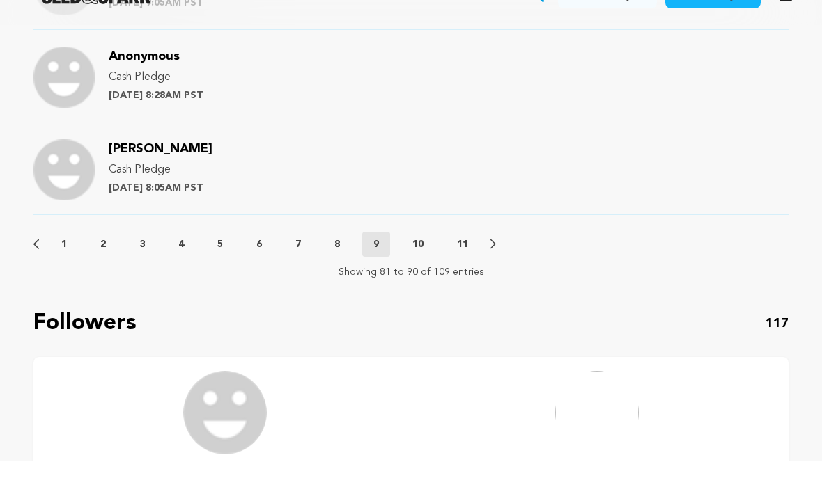
scroll to position [1788, 0]
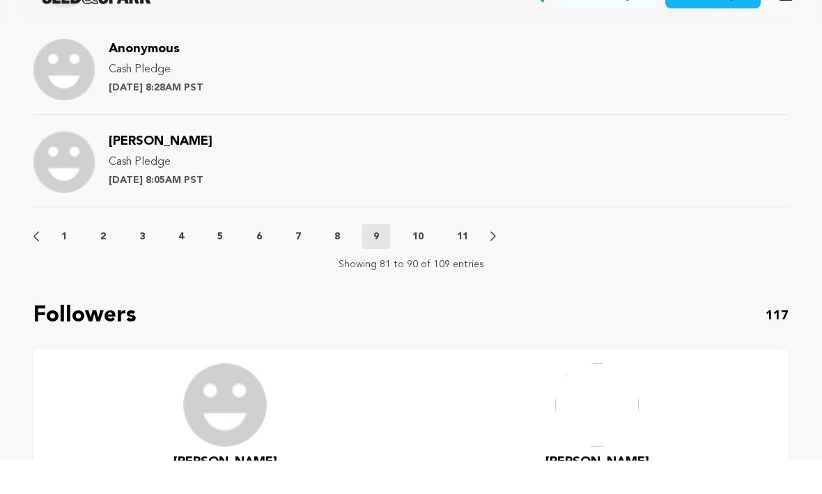
click at [423, 263] on p "10" at bounding box center [417, 270] width 11 height 14
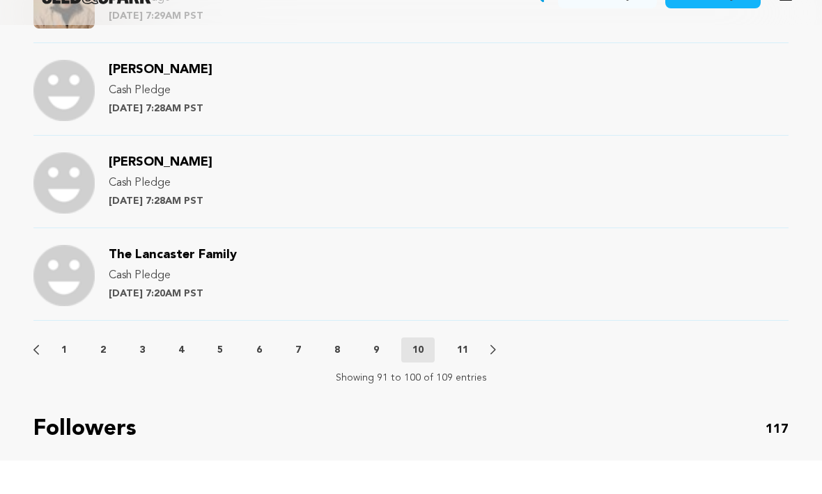
scroll to position [1676, 0]
click at [468, 376] on p "11" at bounding box center [462, 383] width 11 height 14
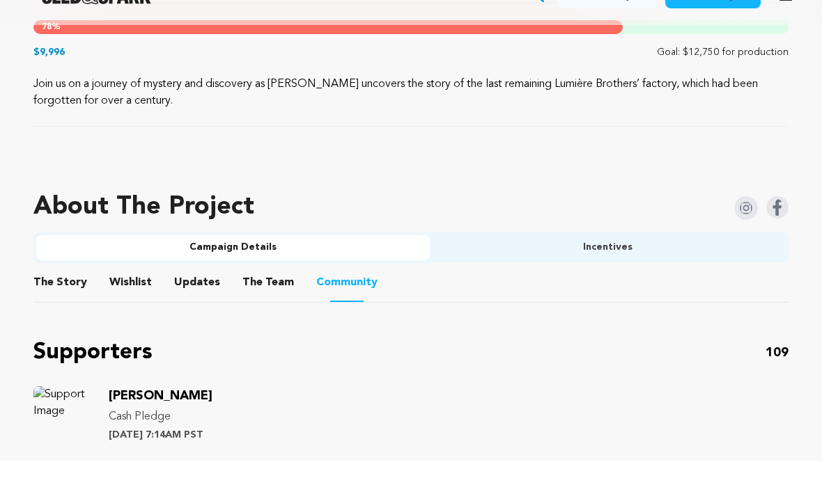
scroll to position [701, 0]
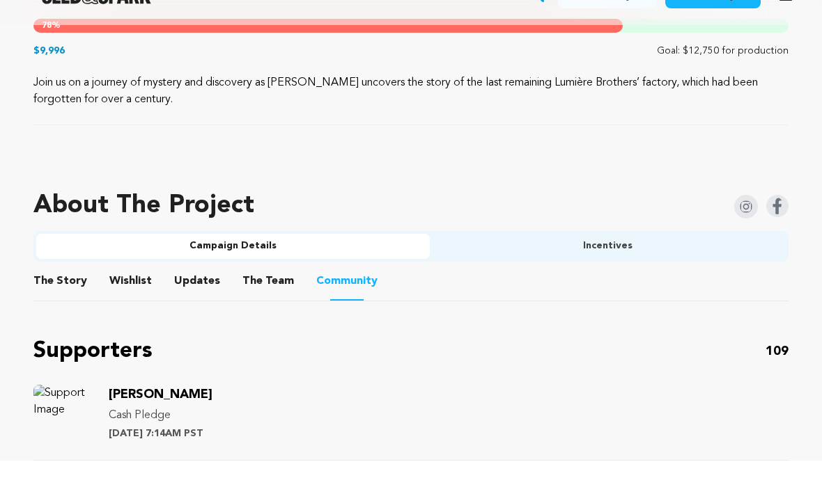
click at [269, 301] on button "The Team" at bounding box center [267, 317] width 33 height 33
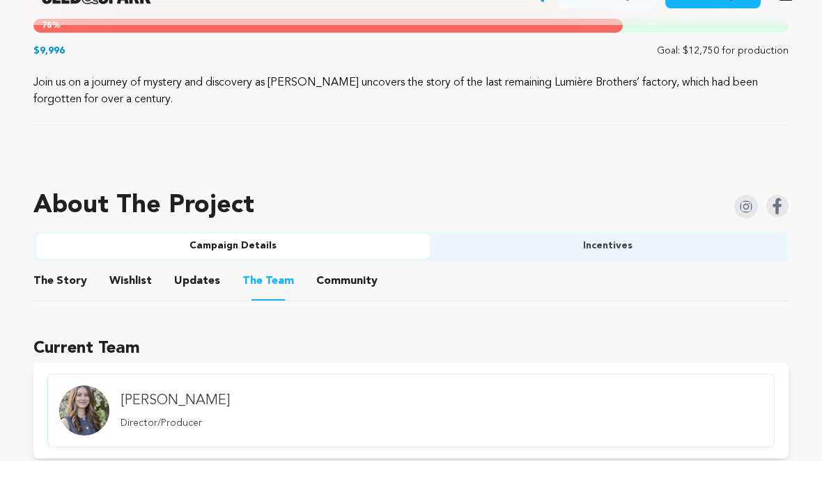
click at [194, 301] on button "Updates" at bounding box center [196, 317] width 33 height 33
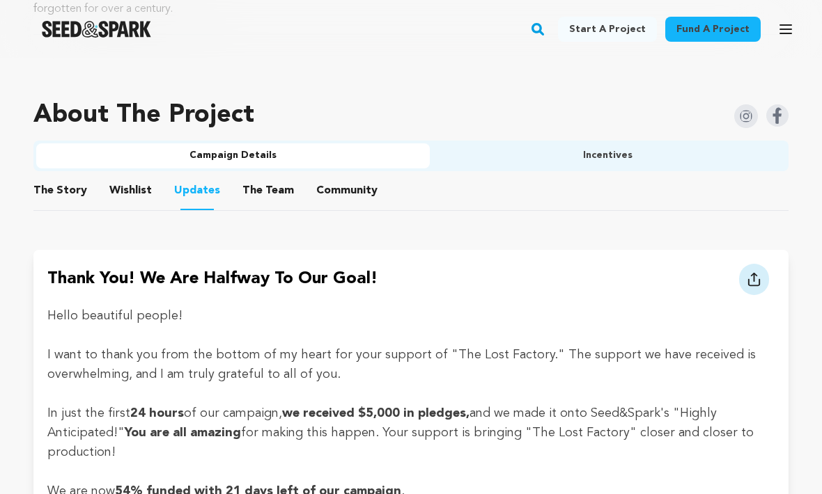
scroll to position [800, 0]
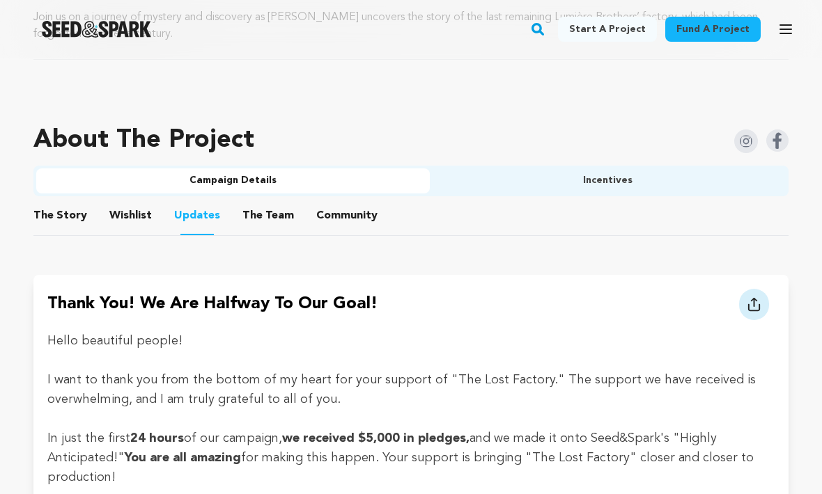
click at [132, 203] on button "Wishlist" at bounding box center [130, 218] width 33 height 33
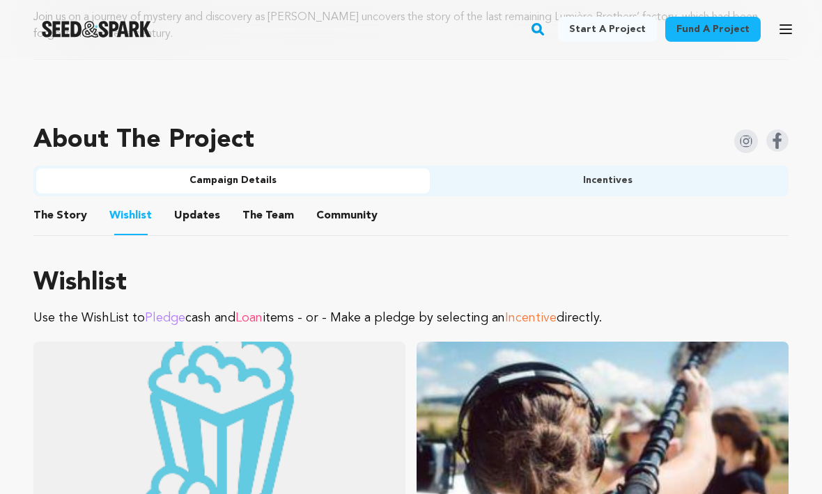
click at [135, 218] on button "Wishlist" at bounding box center [130, 218] width 33 height 35
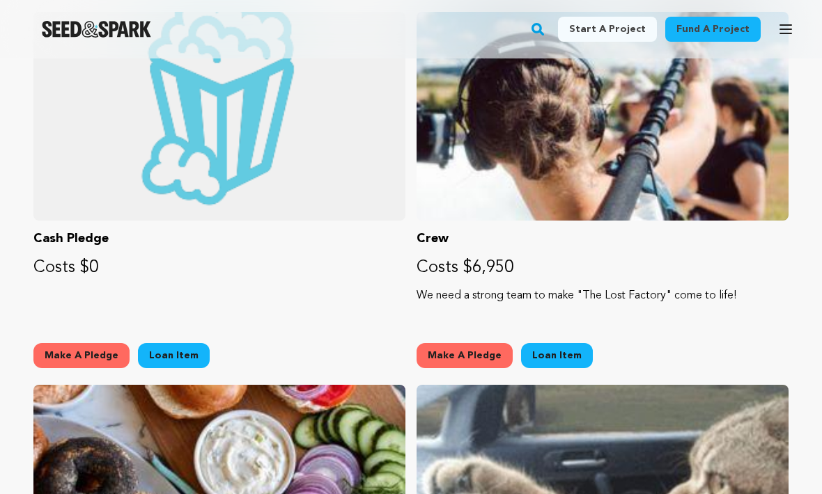
scroll to position [1107, 0]
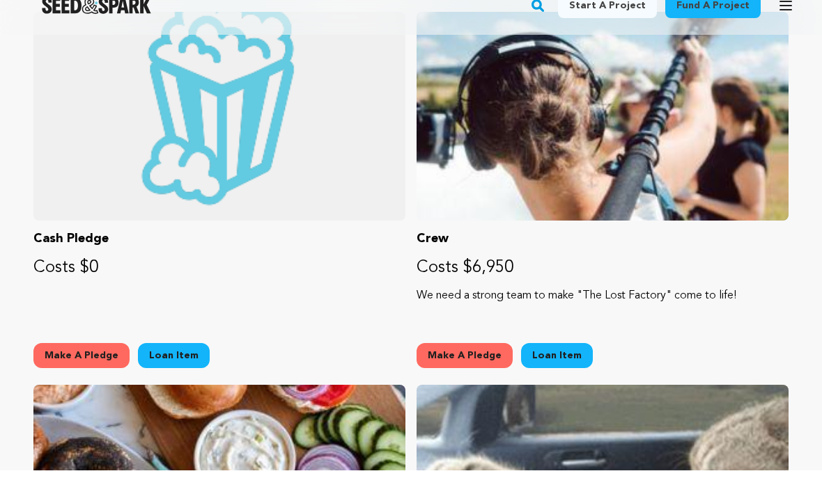
click at [95, 367] on button "Make A Pledge" at bounding box center [81, 379] width 96 height 25
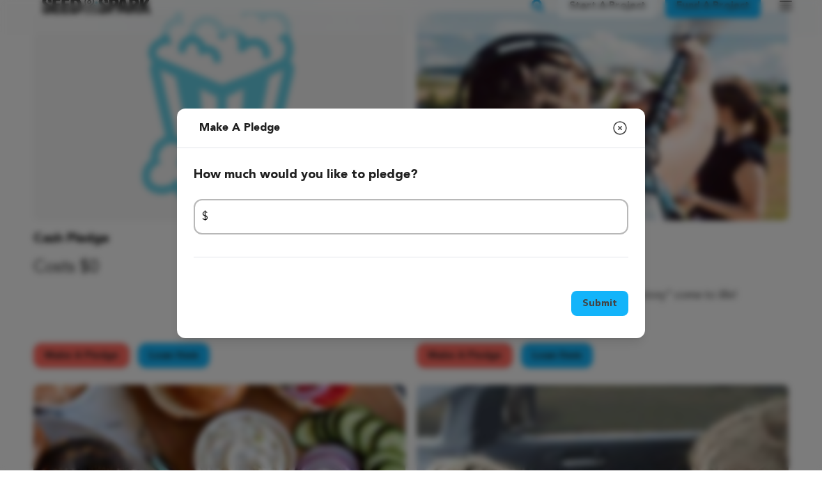
click at [618, 146] on icon "button" at bounding box center [620, 152] width 13 height 13
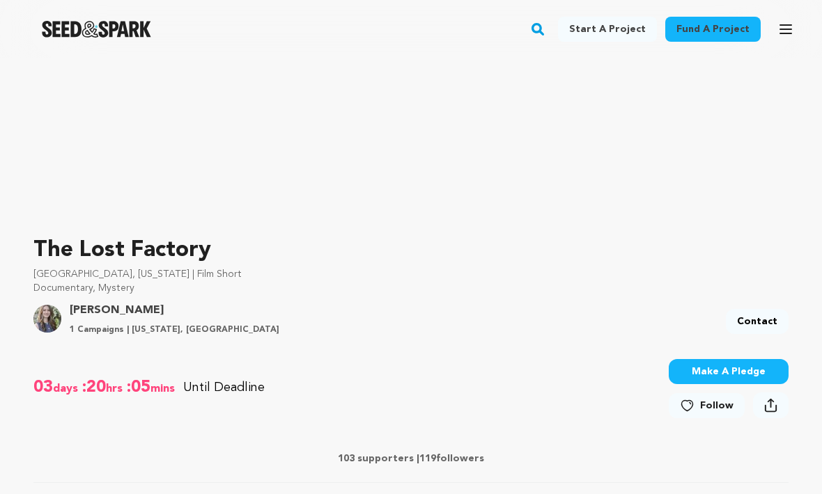
scroll to position [0, 0]
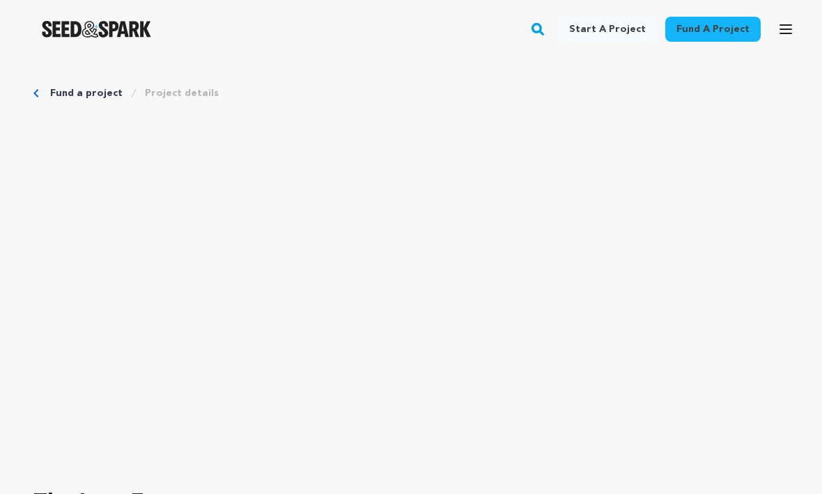
click at [786, 36] on icon "button" at bounding box center [785, 29] width 17 height 17
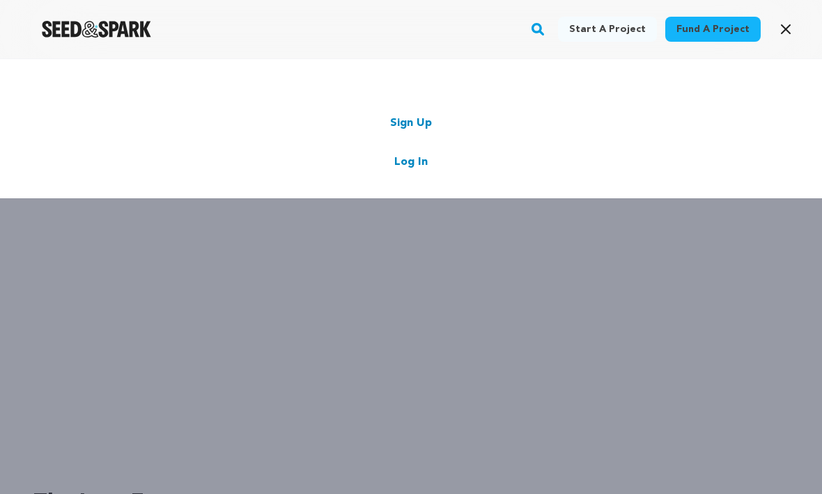
click at [791, 27] on icon "button" at bounding box center [785, 29] width 17 height 17
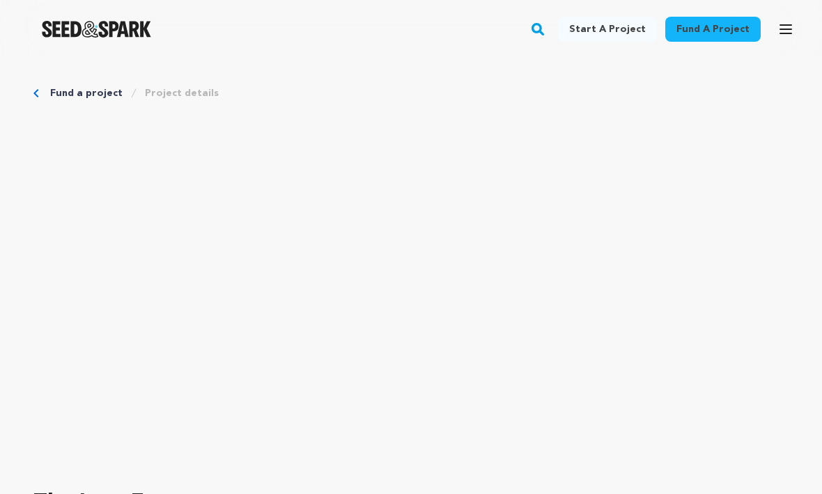
scroll to position [766, 0]
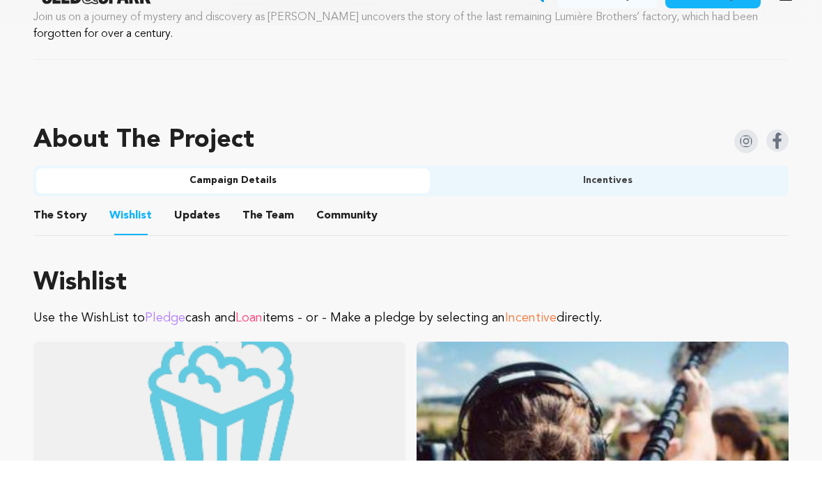
click at [58, 236] on button "The Story" at bounding box center [60, 252] width 33 height 33
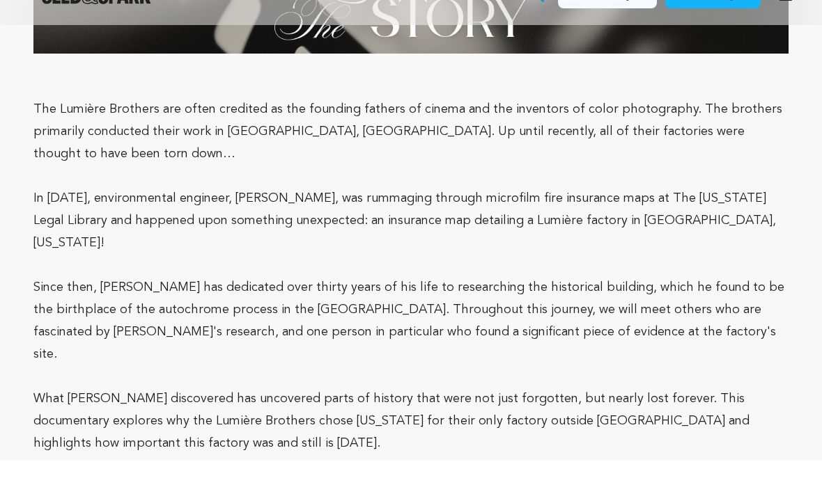
scroll to position [1614, 0]
